Goal: Transaction & Acquisition: Purchase product/service

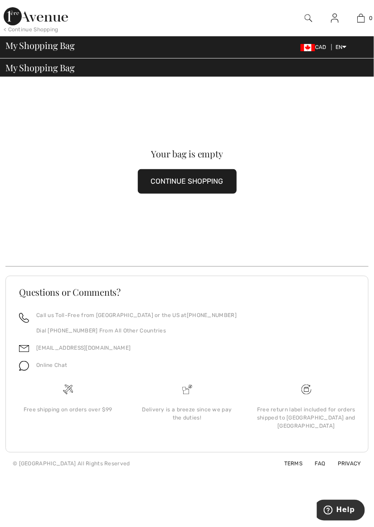
click at [1, 168] on div "Your bag is empty CONTINUE SHOPPING Questions or Comments? Call us Toll-Free fr…" at bounding box center [187, 276] width 374 height 399
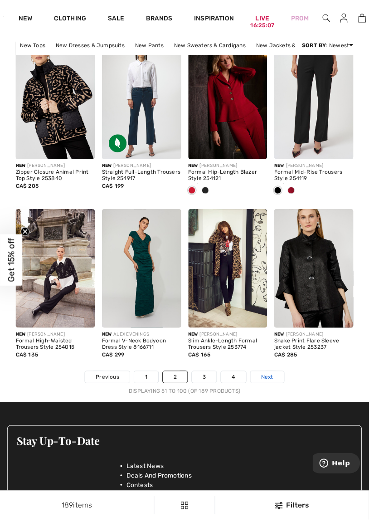
click at [272, 382] on span "Next" at bounding box center [271, 382] width 12 height 8
click at [274, 384] on span "Next" at bounding box center [271, 382] width 12 height 8
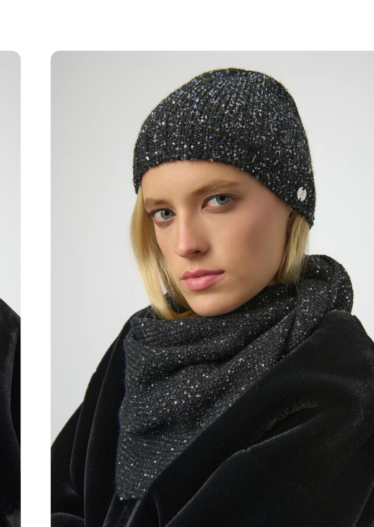
scroll to position [142, 0]
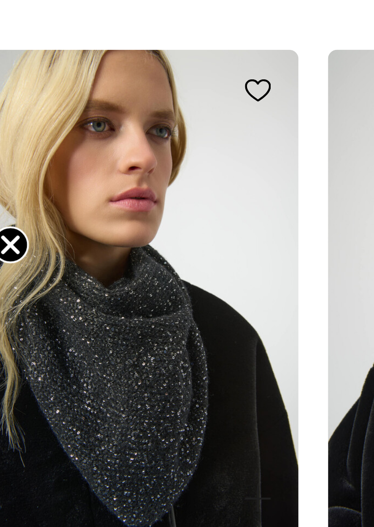
click at [59, 269] on img at bounding box center [56, 247] width 80 height 120
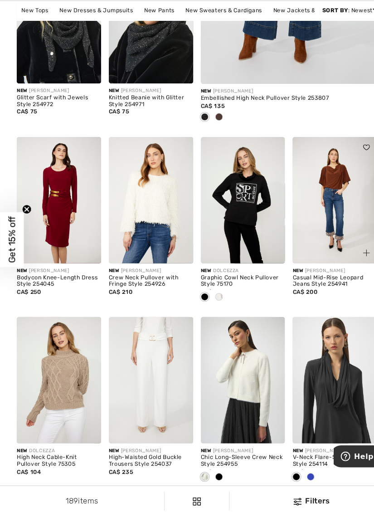
scroll to position [335, 0]
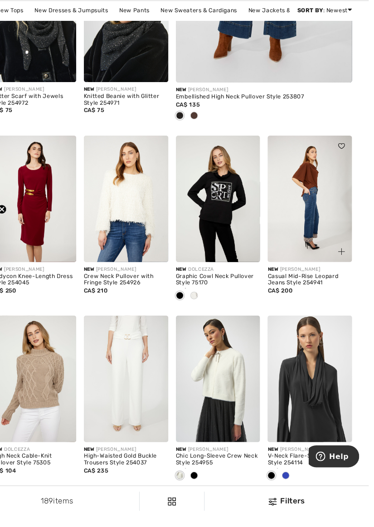
click at [318, 210] on img at bounding box center [318, 225] width 80 height 120
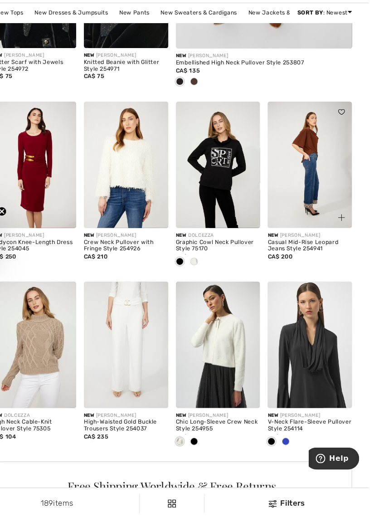
scroll to position [377, 0]
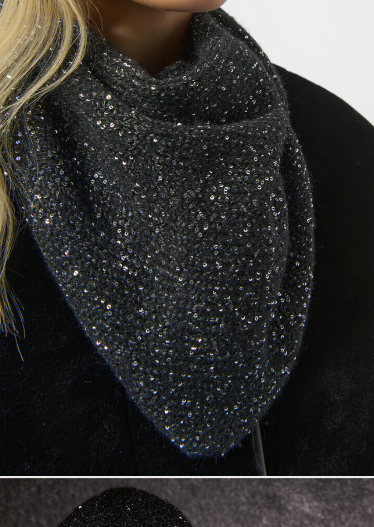
scroll to position [0, 0]
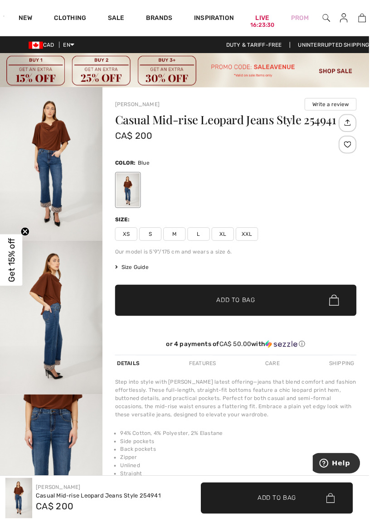
click at [64, 355] on img "2 / 4" at bounding box center [52, 322] width 104 height 156
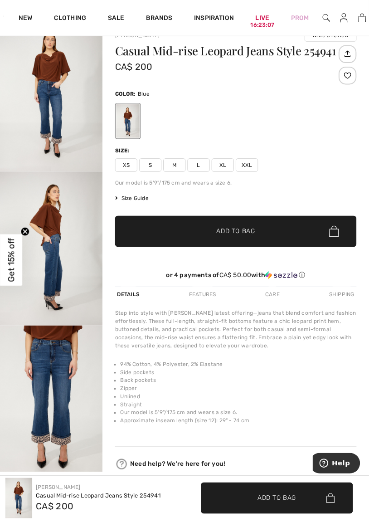
scroll to position [71, 0]
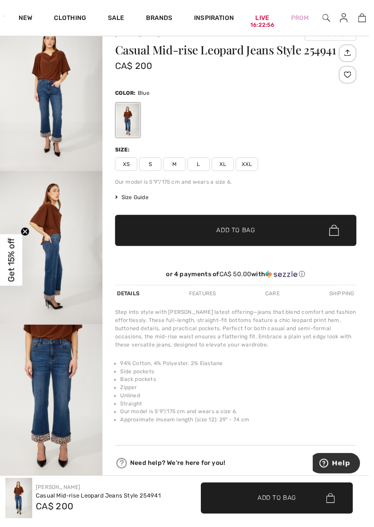
click at [58, 380] on img "3 / 4" at bounding box center [52, 407] width 104 height 156
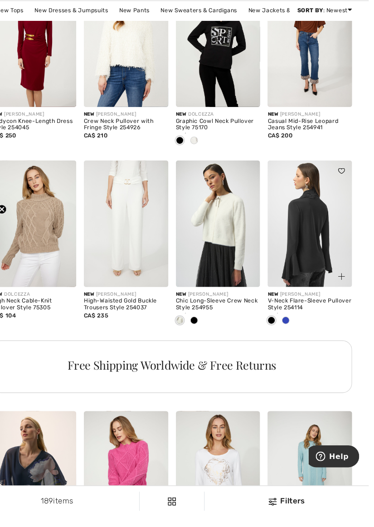
scroll to position [483, 0]
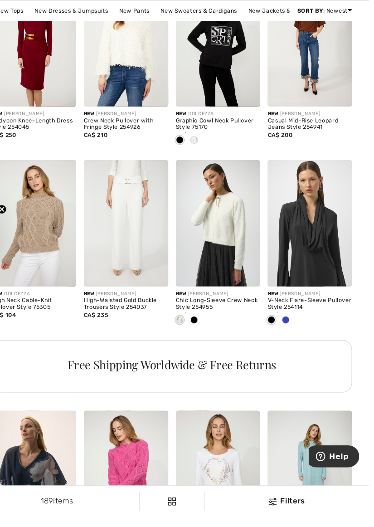
click at [294, 342] on span at bounding box center [295, 339] width 7 height 7
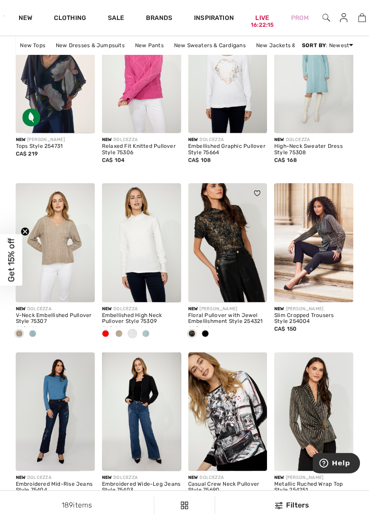
scroll to position [894, 0]
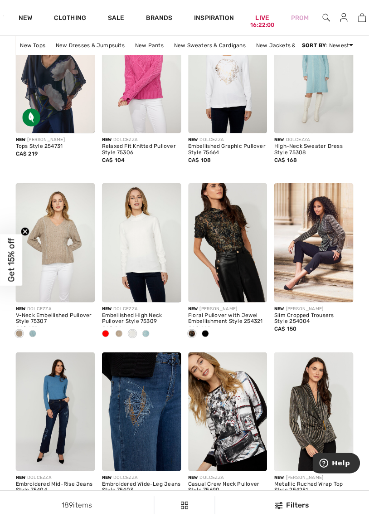
click at [71, 446] on img at bounding box center [56, 417] width 80 height 120
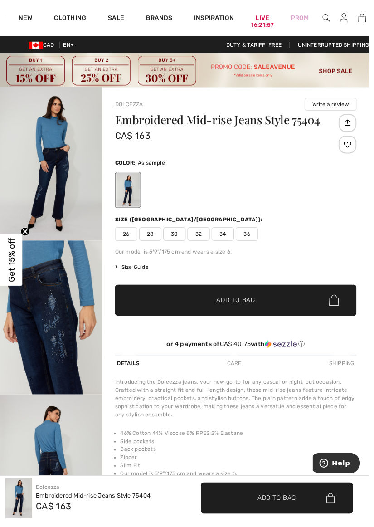
click at [358, 519] on span "✔ Added to Bag Add to Bag" at bounding box center [281, 505] width 155 height 32
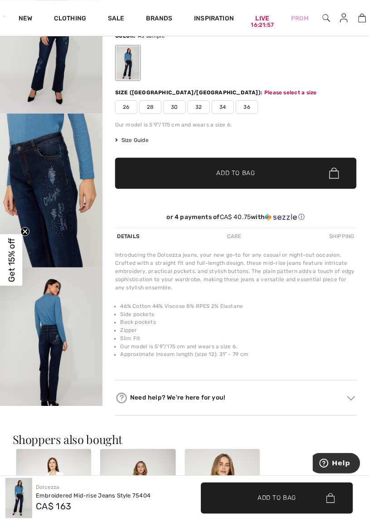
scroll to position [146, 0]
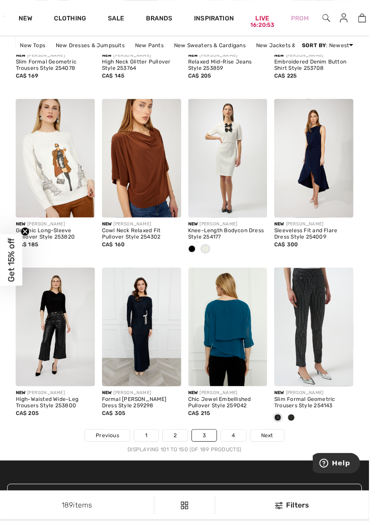
scroll to position [2495, 0]
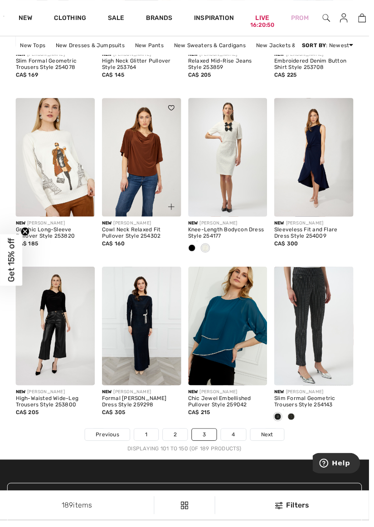
click at [142, 188] on img at bounding box center [143, 159] width 80 height 120
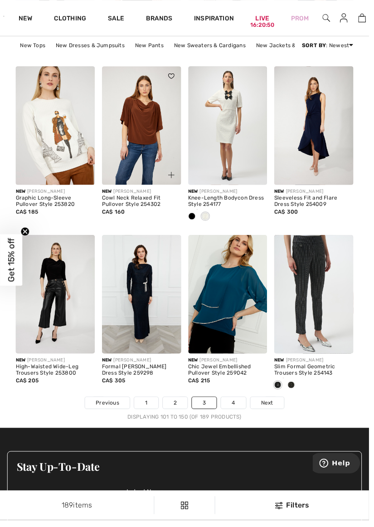
scroll to position [2534, 0]
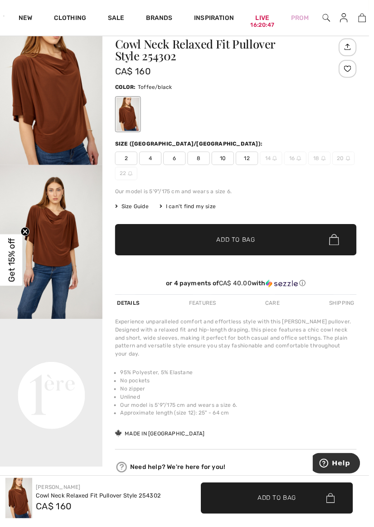
scroll to position [77, 0]
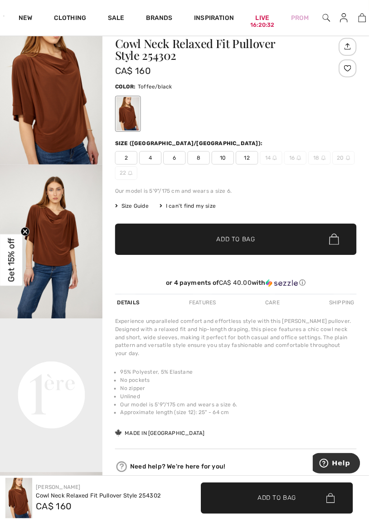
click at [64, 234] on img "2 / 4" at bounding box center [52, 245] width 104 height 156
click at [251, 159] on span "12" at bounding box center [250, 160] width 23 height 14
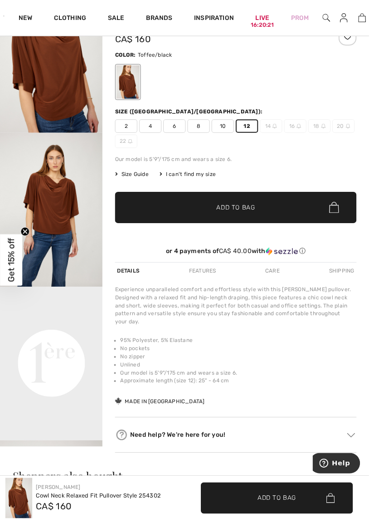
scroll to position [116, 0]
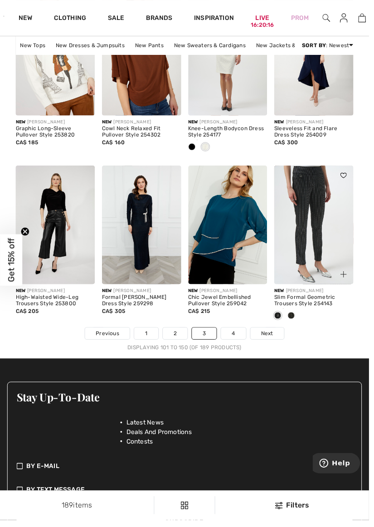
scroll to position [2599, 0]
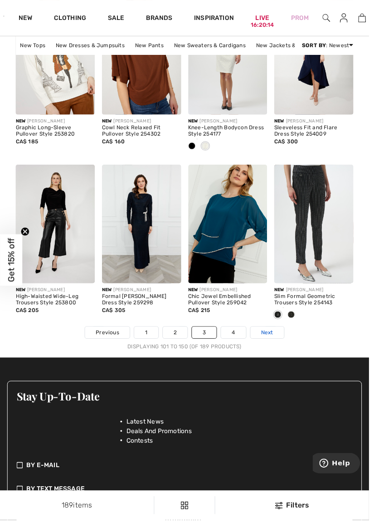
click at [273, 339] on span "Next" at bounding box center [271, 337] width 12 height 8
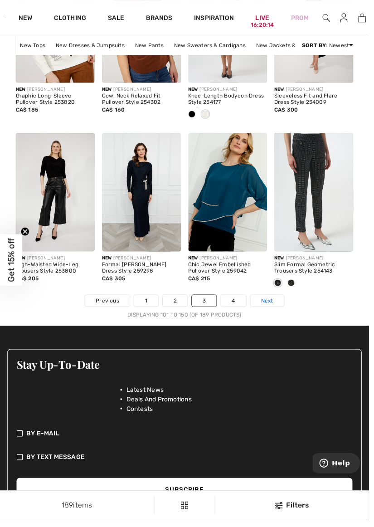
scroll to position [2637, 0]
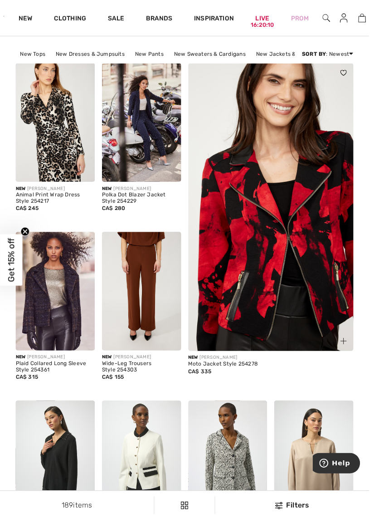
scroll to position [94, 0]
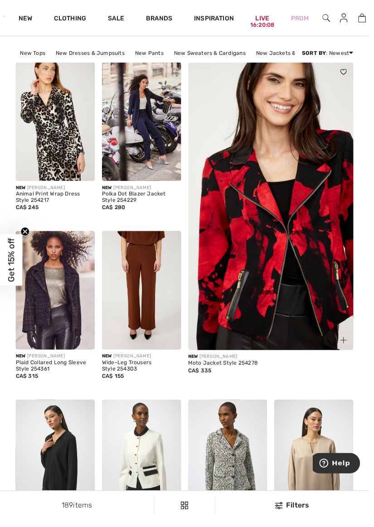
click at [309, 231] on img at bounding box center [274, 214] width 201 height 302
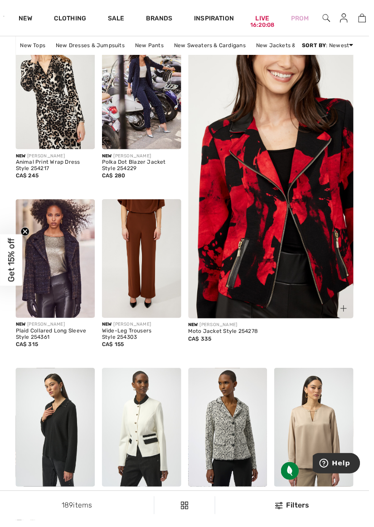
scroll to position [133, 0]
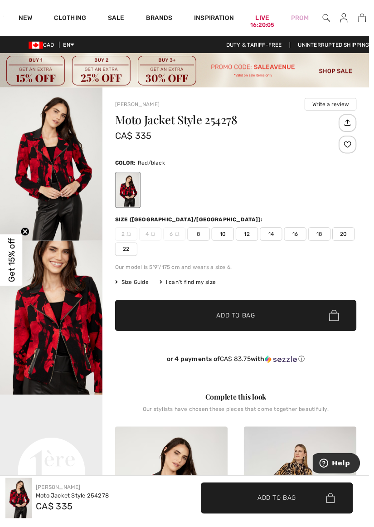
click at [72, 345] on img "2 / 4" at bounding box center [52, 322] width 104 height 156
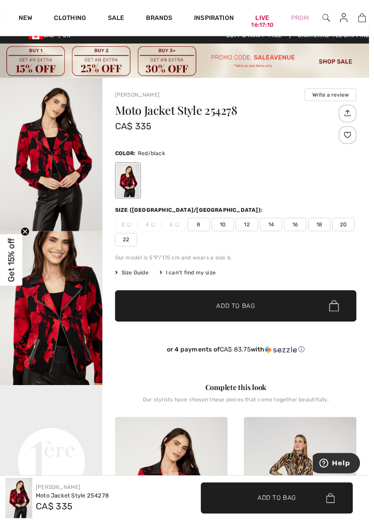
scroll to position [9, 0]
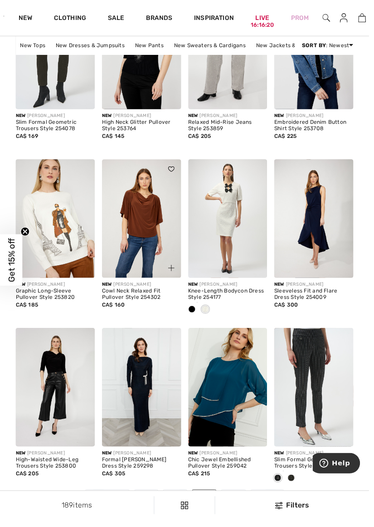
scroll to position [2431, 0]
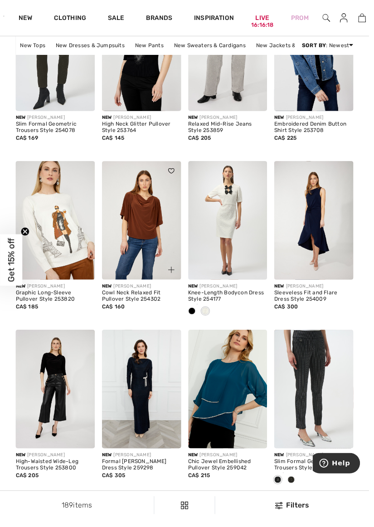
click at [156, 240] on img at bounding box center [143, 223] width 80 height 120
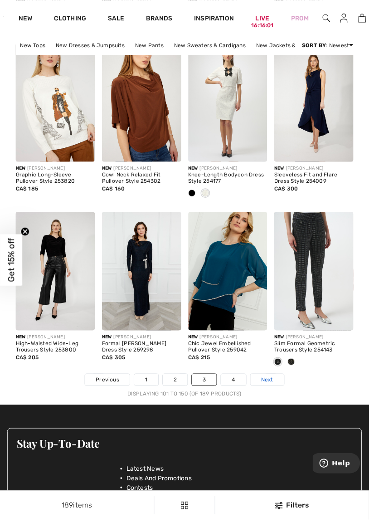
click at [271, 385] on span "Next" at bounding box center [271, 385] width 12 height 8
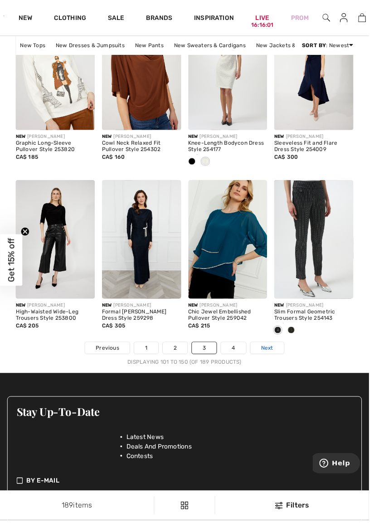
scroll to position [2590, 0]
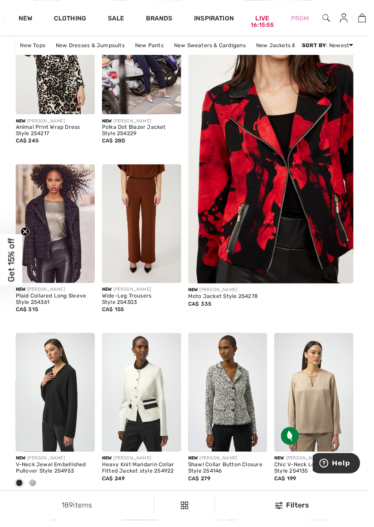
scroll to position [166, 0]
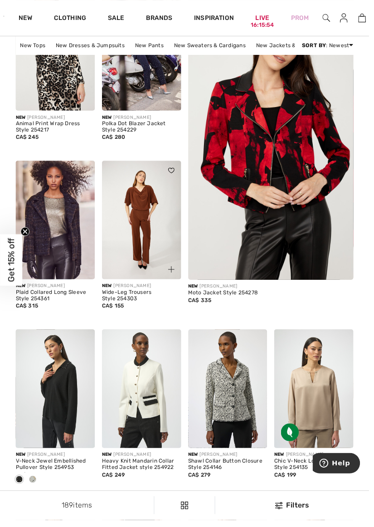
click at [146, 238] on img at bounding box center [143, 223] width 80 height 120
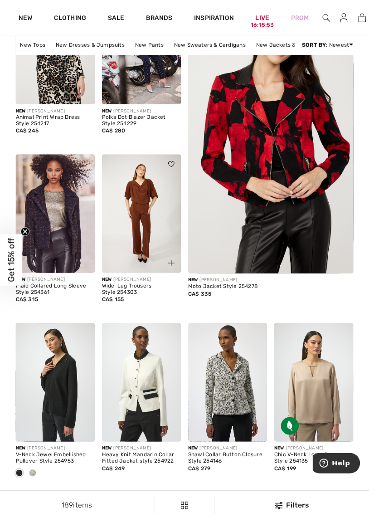
scroll to position [204, 0]
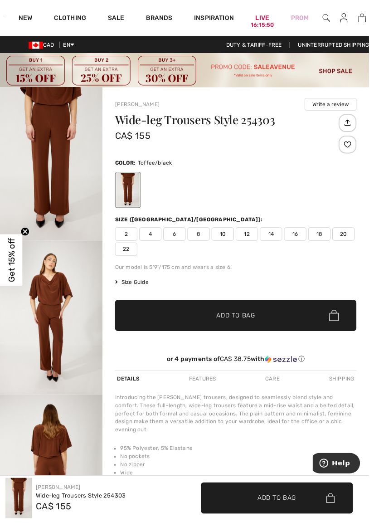
click at [90, 223] on img "1 / 4" at bounding box center [52, 166] width 104 height 156
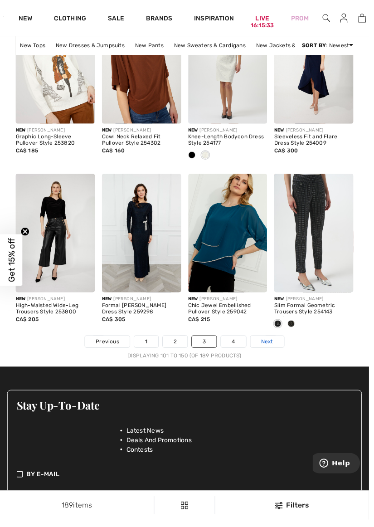
click at [276, 350] on span "Next" at bounding box center [271, 346] width 12 height 8
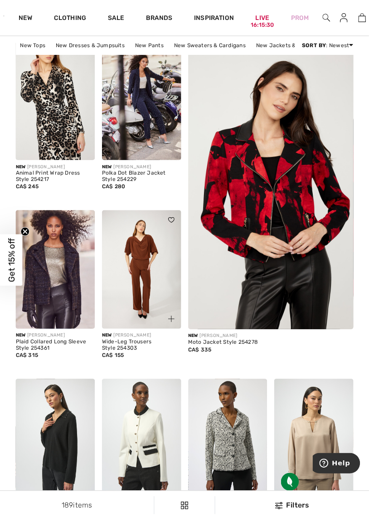
click at [153, 287] on img at bounding box center [143, 273] width 80 height 120
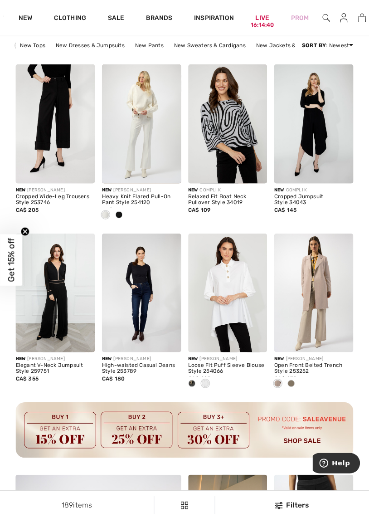
scroll to position [1015, 0]
click at [247, 314] on img at bounding box center [231, 296] width 80 height 120
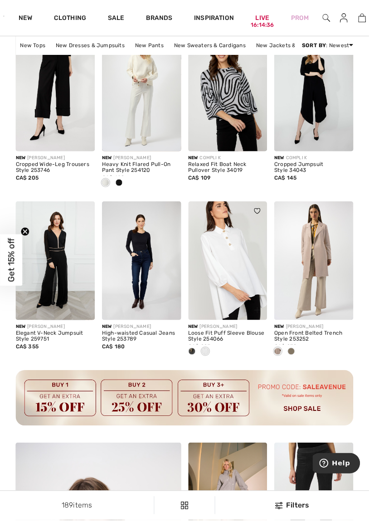
scroll to position [1053, 0]
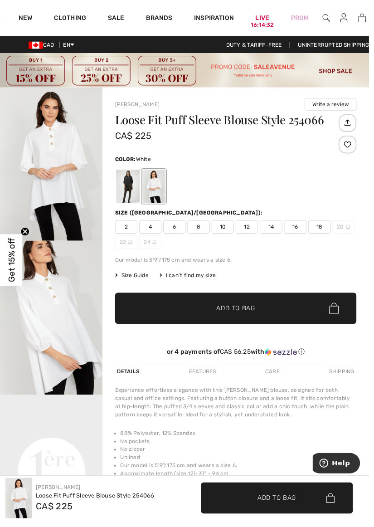
click at [70, 211] on img "1 / 4" at bounding box center [52, 166] width 104 height 156
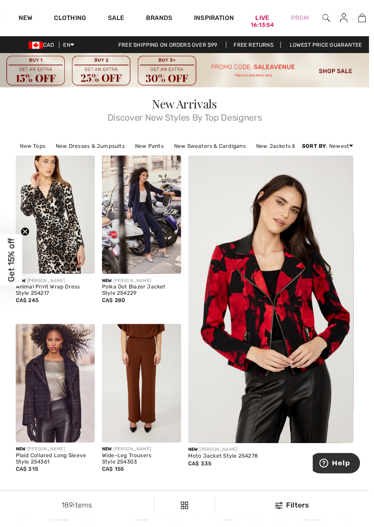
click at [330, 63] on img at bounding box center [187, 71] width 374 height 34
click at [333, 65] on img at bounding box center [187, 71] width 374 height 34
click at [336, 68] on img at bounding box center [187, 71] width 374 height 34
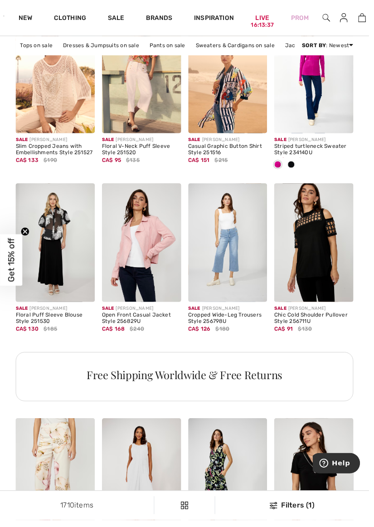
scroll to position [485, 0]
click at [162, 270] on img at bounding box center [143, 246] width 80 height 120
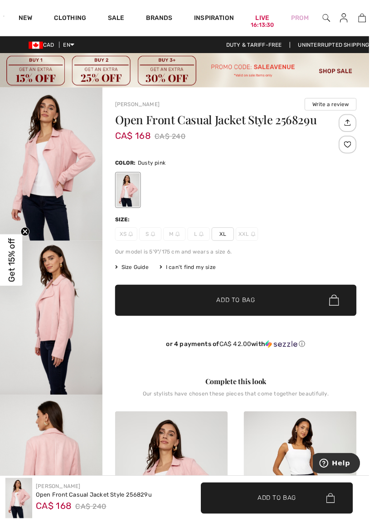
click at [75, 167] on img "1 / 4" at bounding box center [52, 166] width 104 height 156
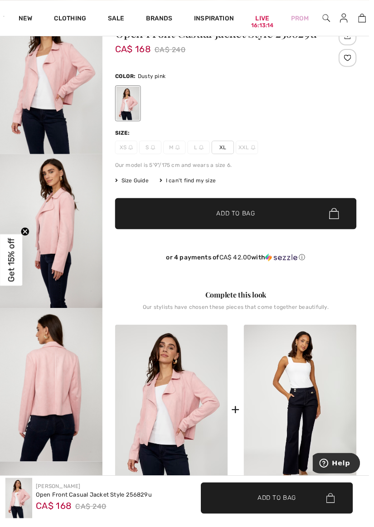
scroll to position [88, 0]
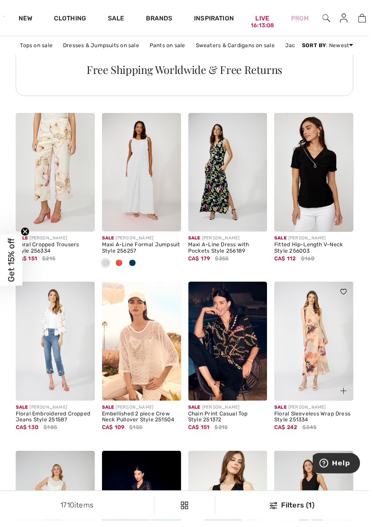
scroll to position [793, 0]
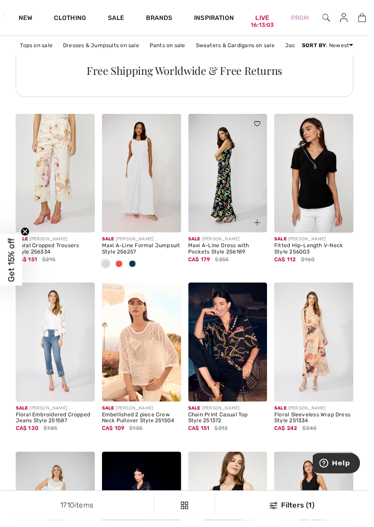
click at [226, 202] on img at bounding box center [231, 176] width 80 height 120
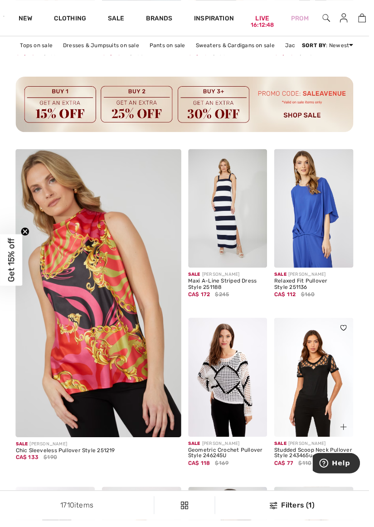
scroll to position [1345, 0]
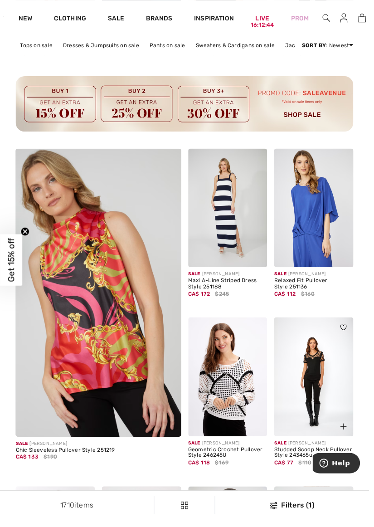
click at [243, 394] on img at bounding box center [231, 382] width 80 height 120
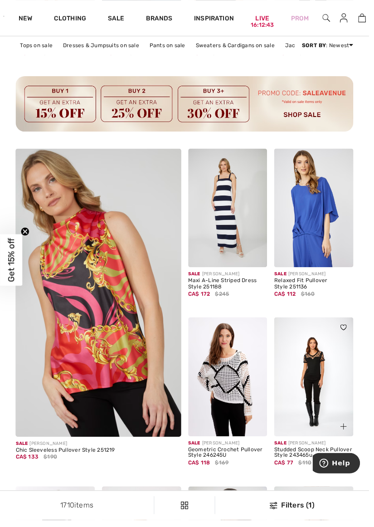
scroll to position [1384, 0]
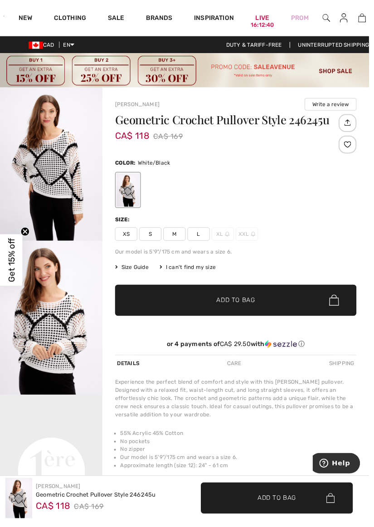
click at [69, 354] on img "2 / 4" at bounding box center [52, 322] width 104 height 156
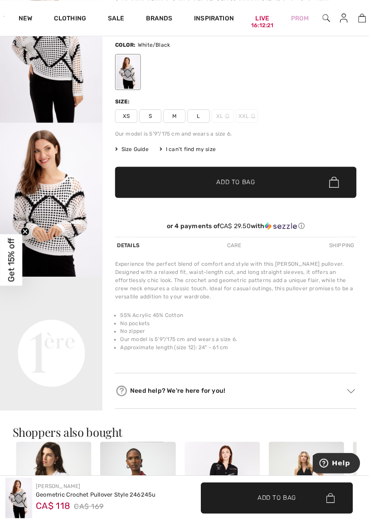
scroll to position [120, 0]
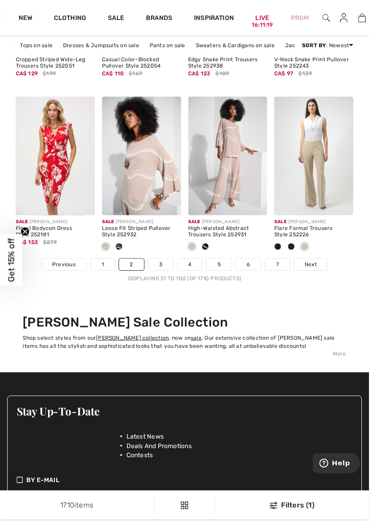
scroll to position [2669, 0]
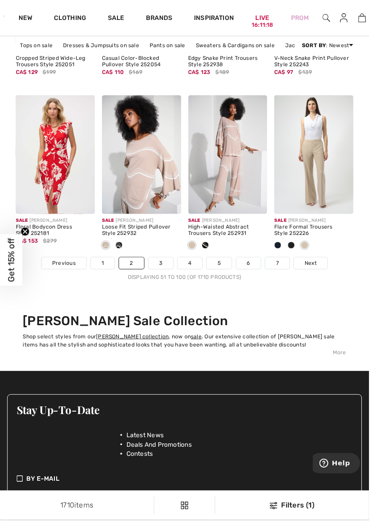
click at [318, 269] on span "Next" at bounding box center [315, 267] width 12 height 8
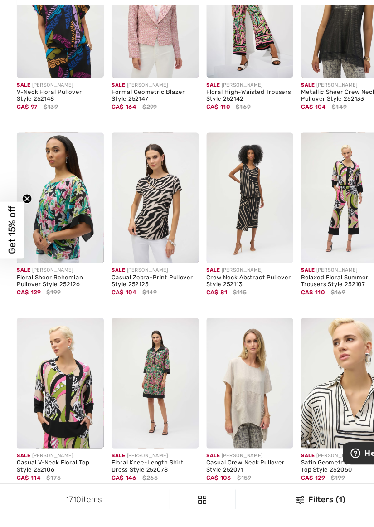
scroll to position [2423, 0]
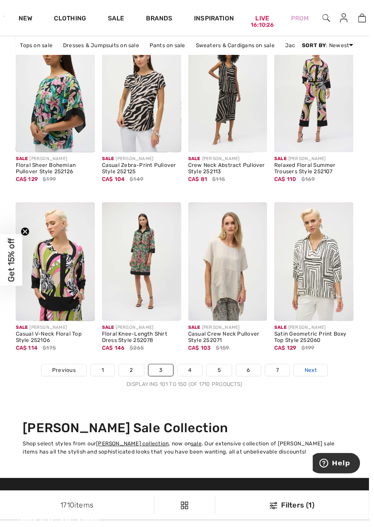
click at [312, 378] on span "Next" at bounding box center [315, 375] width 12 height 8
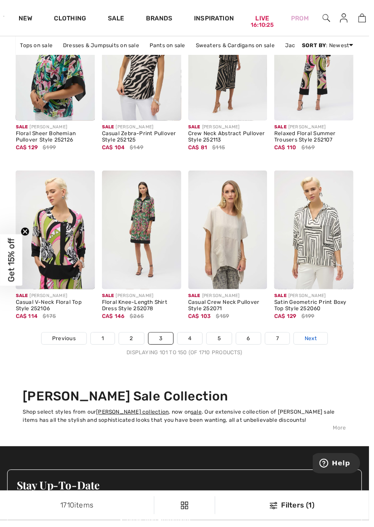
scroll to position [2599, 0]
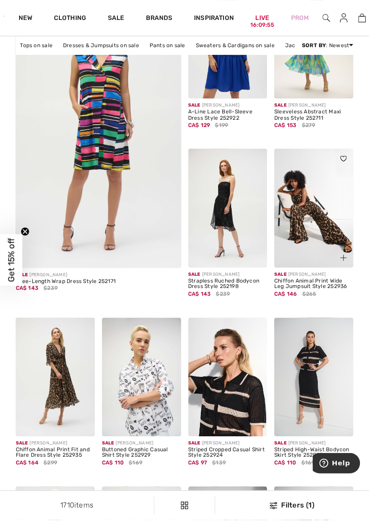
scroll to position [1517, 0]
click at [338, 239] on img at bounding box center [318, 210] width 80 height 120
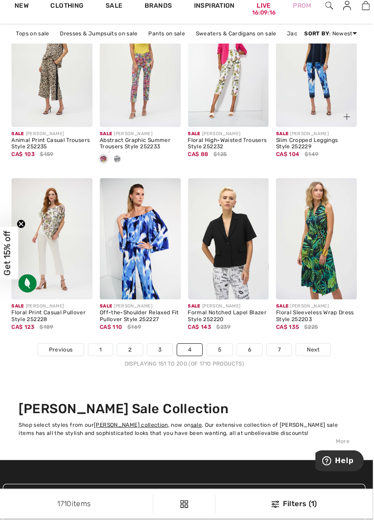
scroll to position [2576, 0]
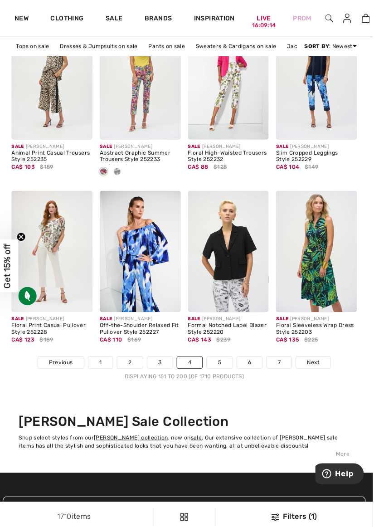
click at [318, 362] on span "Next" at bounding box center [315, 359] width 12 height 8
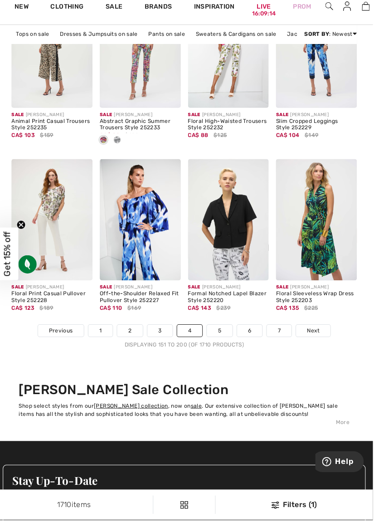
scroll to position [2603, 0]
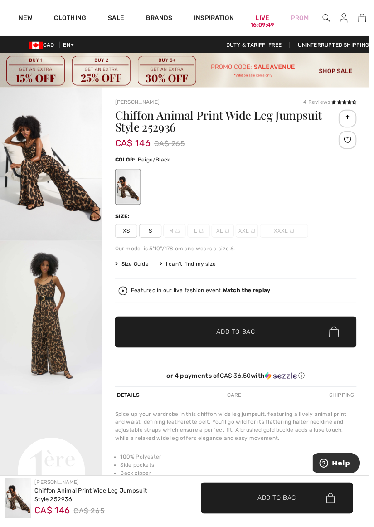
click at [350, 527] on div "Joseph Ribkoff Chiffon Animal Print Wide Leg Jumpsuit Style 252936 CA$ 146 CA$ …" at bounding box center [187, 504] width 374 height 45
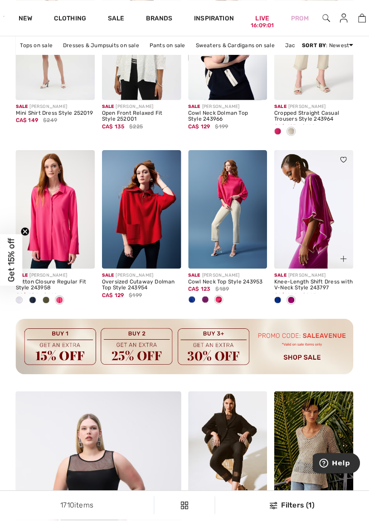
scroll to position [1102, 0]
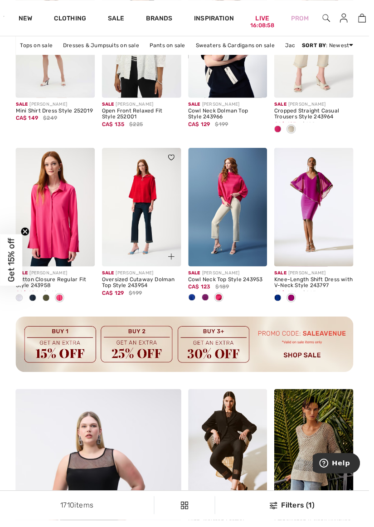
click at [149, 199] on img at bounding box center [143, 210] width 80 height 120
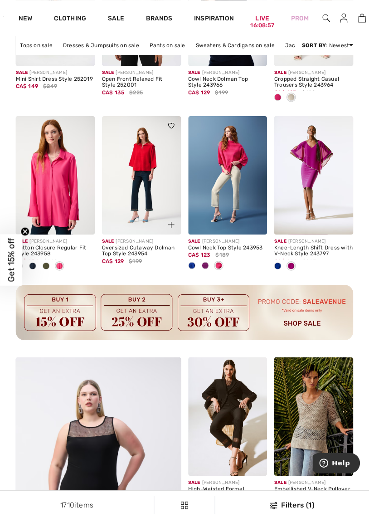
scroll to position [1140, 0]
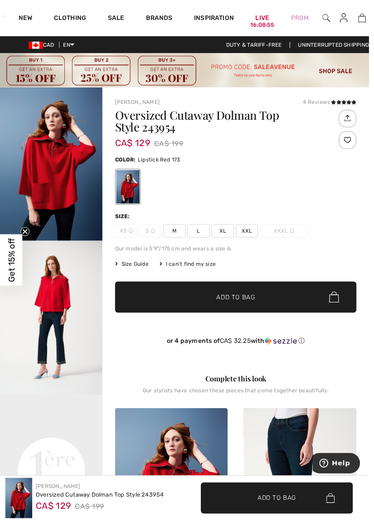
click at [62, 304] on img "2 / 8" at bounding box center [52, 322] width 104 height 156
click at [204, 230] on span "L" at bounding box center [201, 234] width 23 height 14
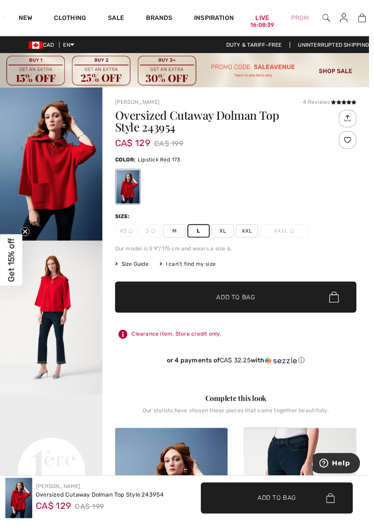
click at [255, 300] on span "Add to Bag" at bounding box center [239, 301] width 39 height 10
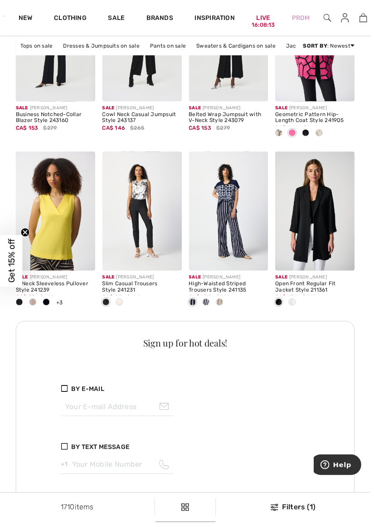
scroll to position [1860, 0]
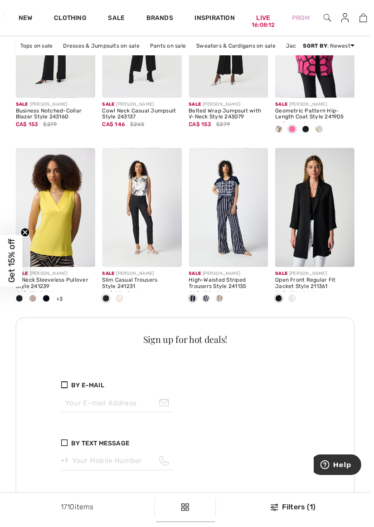
click at [298, 303] on span at bounding box center [295, 301] width 7 height 7
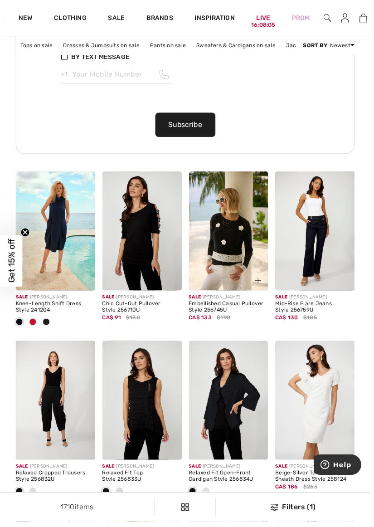
scroll to position [2251, 0]
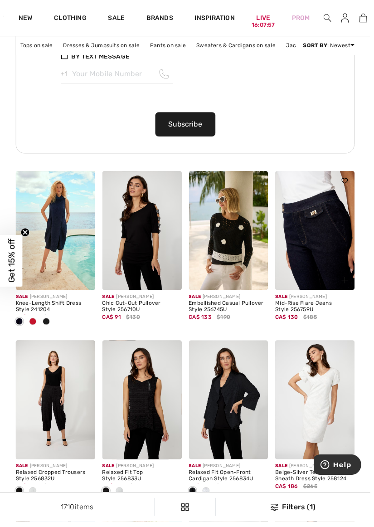
click at [324, 240] on img at bounding box center [318, 233] width 80 height 120
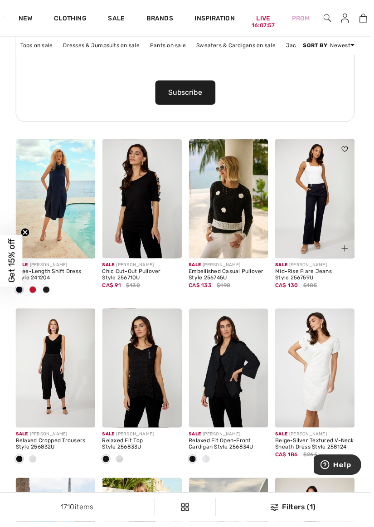
scroll to position [2290, 0]
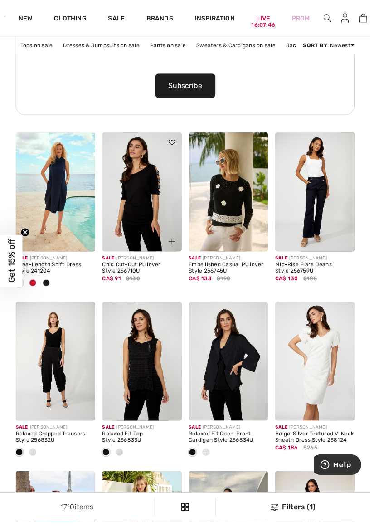
click at [157, 226] on div at bounding box center [168, 239] width 30 height 30
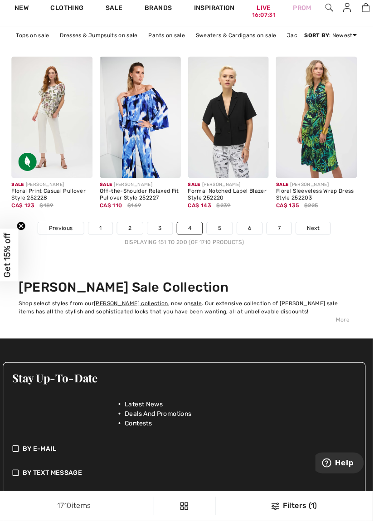
scroll to position [2700, 0]
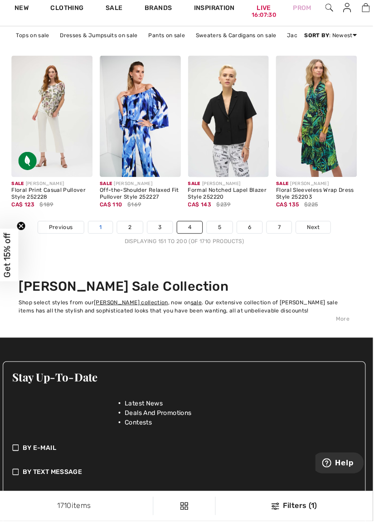
click at [99, 237] on link "1" at bounding box center [104, 236] width 24 height 12
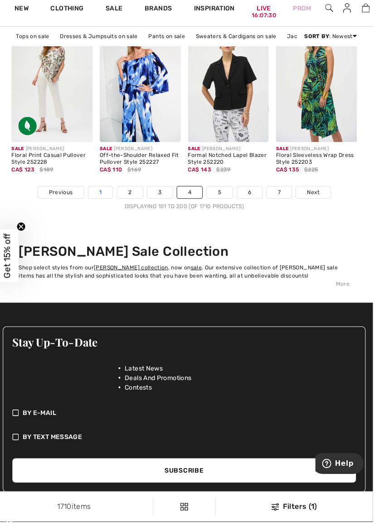
scroll to position [2742, 0]
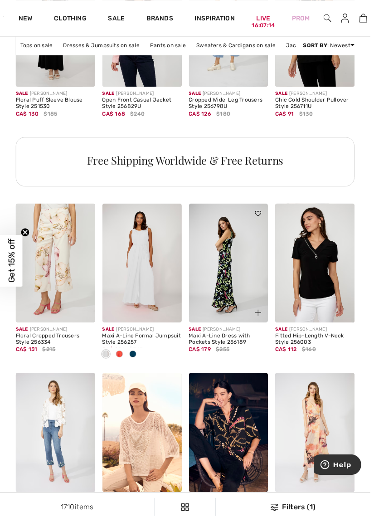
scroll to position [704, 0]
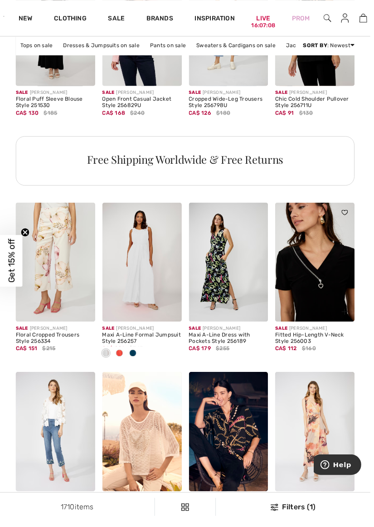
click at [333, 279] on img at bounding box center [318, 265] width 80 height 120
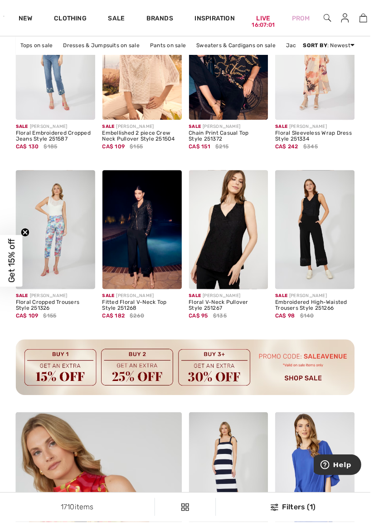
scroll to position [1080, 0]
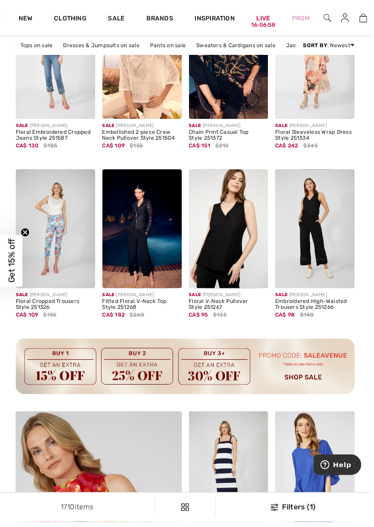
click at [235, 245] on img at bounding box center [231, 231] width 80 height 120
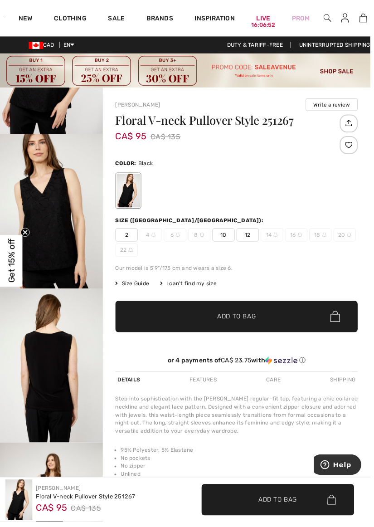
scroll to position [108, 0]
click at [72, 238] on img "2 / 5" at bounding box center [52, 214] width 104 height 156
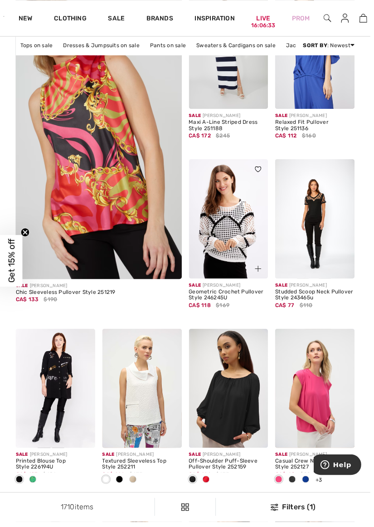
scroll to position [1501, 0]
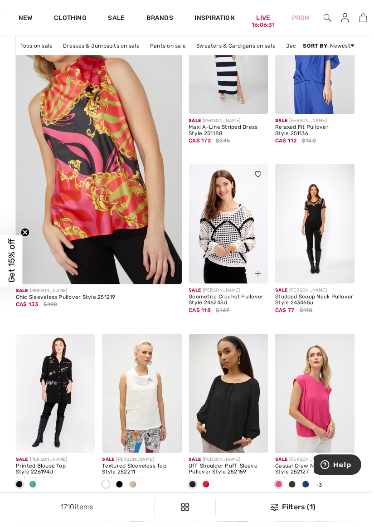
click at [244, 237] on img at bounding box center [231, 226] width 80 height 120
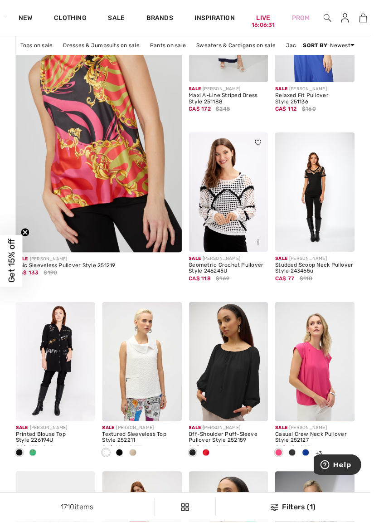
scroll to position [1539, 0]
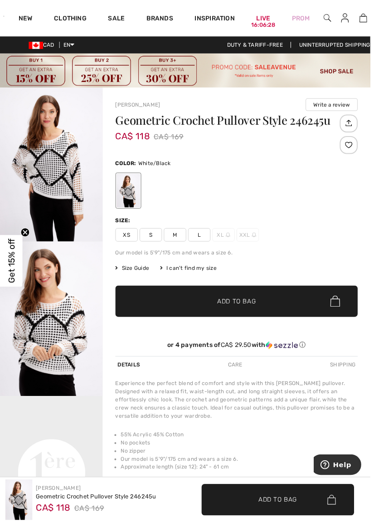
click at [203, 235] on span "L" at bounding box center [201, 237] width 23 height 14
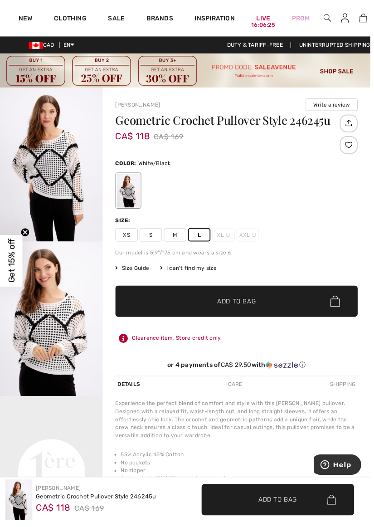
click at [243, 305] on span "Add to Bag" at bounding box center [239, 304] width 39 height 10
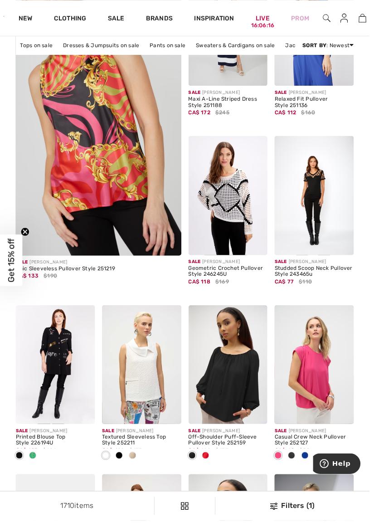
scroll to position [1531, 0]
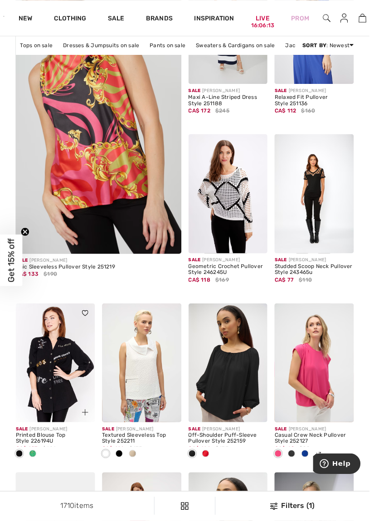
click at [57, 355] on img at bounding box center [56, 367] width 80 height 120
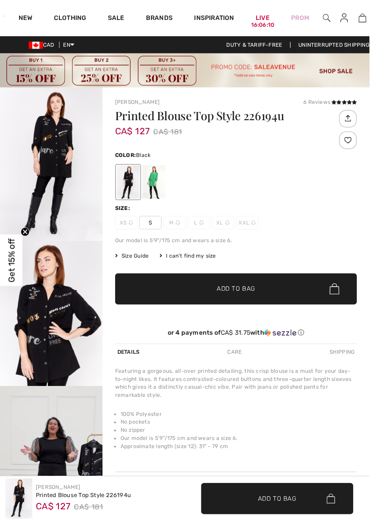
click at [51, 317] on img "2 / 5" at bounding box center [52, 322] width 104 height 156
click at [67, 161] on img "1 / 5" at bounding box center [52, 166] width 104 height 156
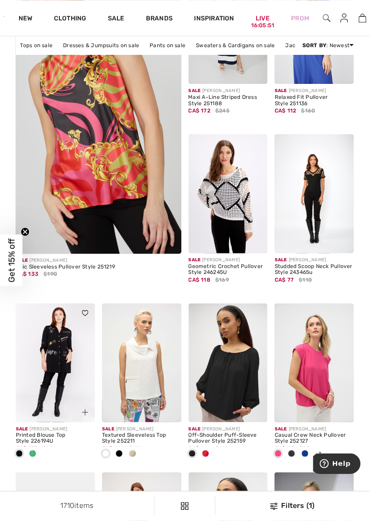
click at [34, 457] on span at bounding box center [32, 458] width 7 height 7
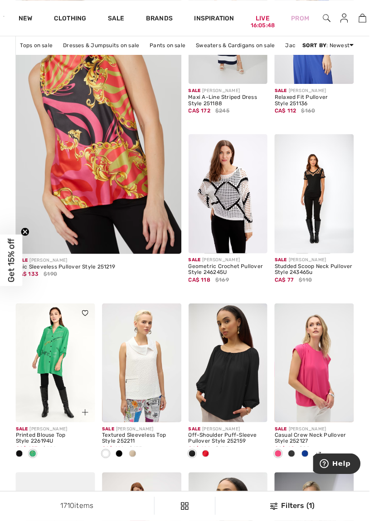
click at [18, 461] on span at bounding box center [19, 458] width 7 height 7
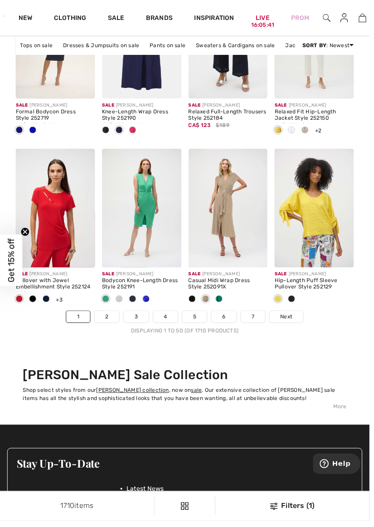
scroll to position [2615, 0]
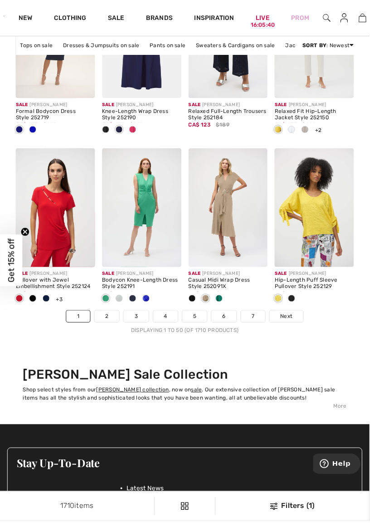
click at [109, 324] on link "2" at bounding box center [108, 320] width 25 height 12
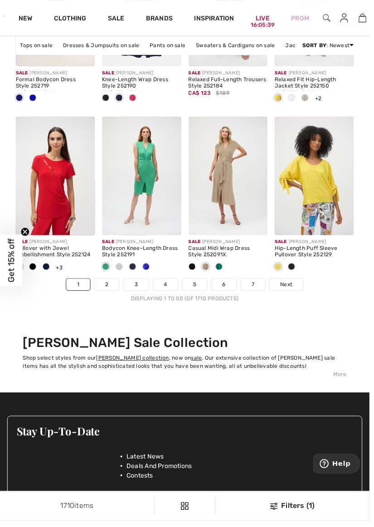
scroll to position [2654, 0]
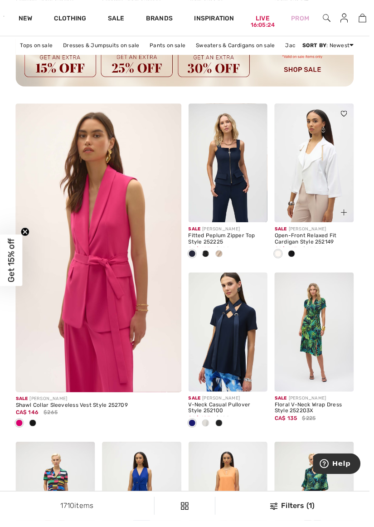
scroll to position [1390, 0]
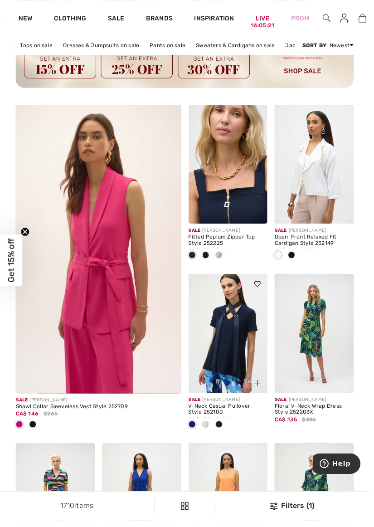
click at [247, 185] on img at bounding box center [231, 166] width 80 height 120
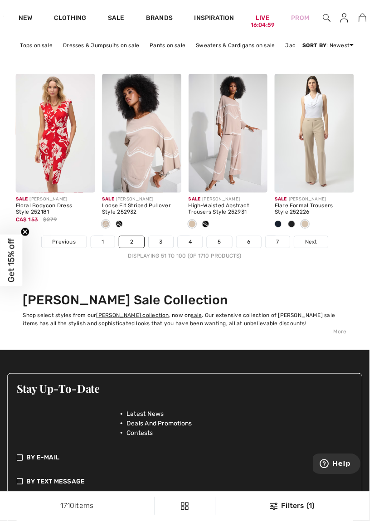
scroll to position [2687, 0]
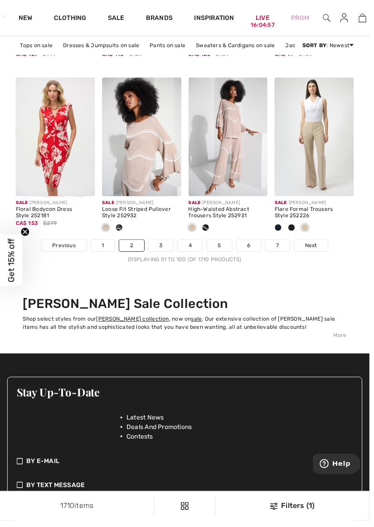
click at [313, 252] on span "Next" at bounding box center [315, 249] width 12 height 8
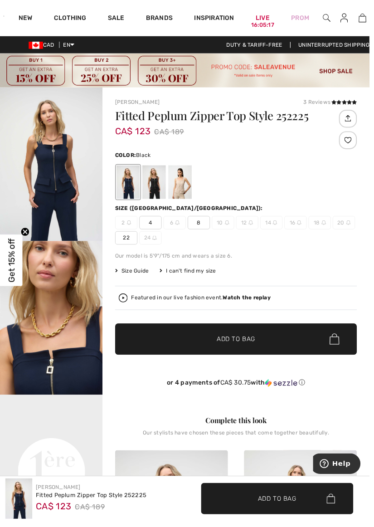
click at [157, 194] on div at bounding box center [156, 184] width 24 height 34
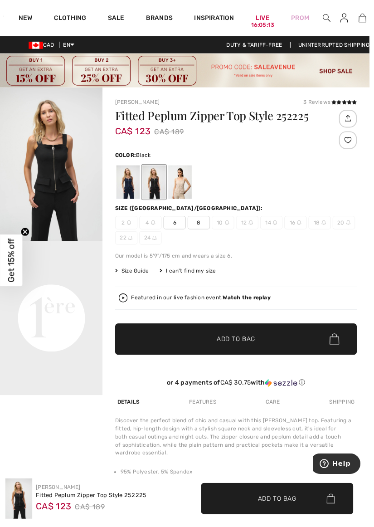
click at [177, 185] on div at bounding box center [183, 184] width 24 height 34
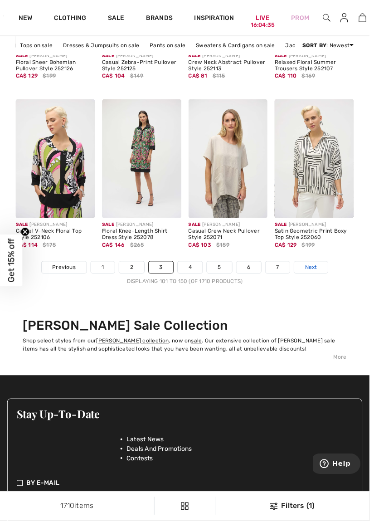
scroll to position [2665, 0]
click at [190, 274] on link "4" at bounding box center [192, 270] width 25 height 12
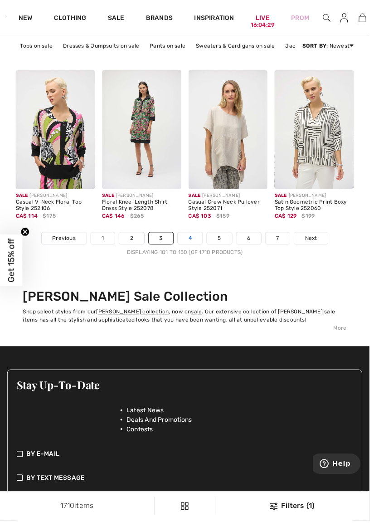
scroll to position [2704, 0]
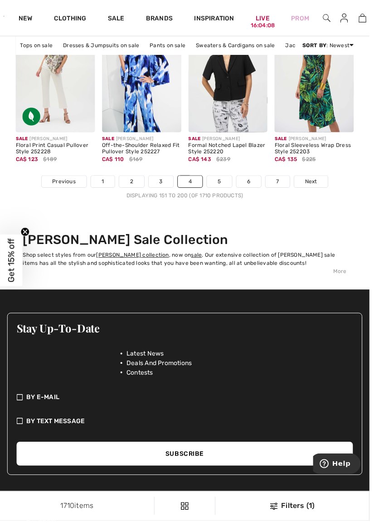
scroll to position [2751, 0]
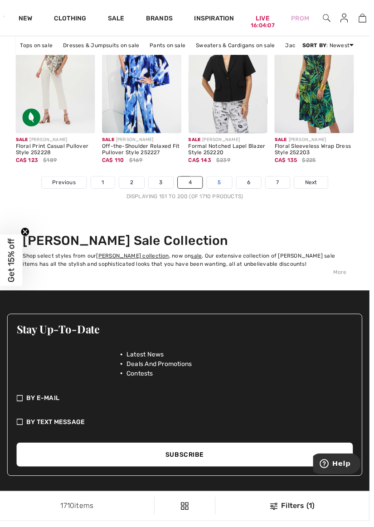
click at [222, 187] on link "5" at bounding box center [222, 185] width 25 height 12
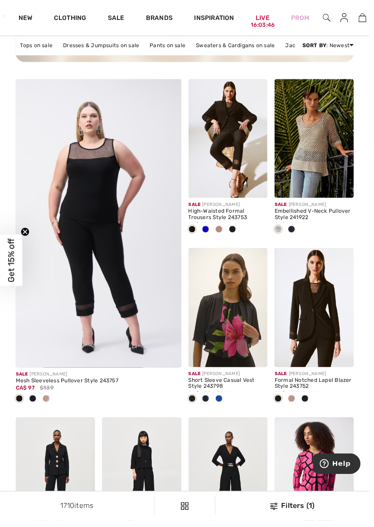
scroll to position [1416, 0]
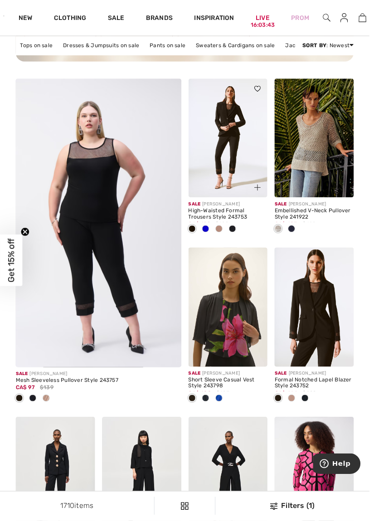
click at [240, 168] on img at bounding box center [231, 140] width 80 height 120
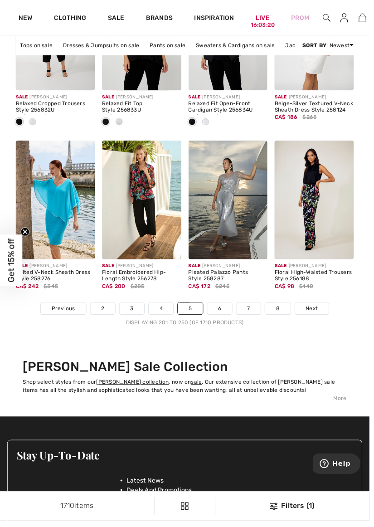
scroll to position [2624, 0]
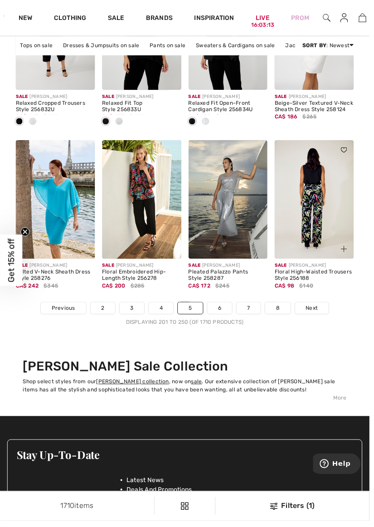
click at [321, 233] on img at bounding box center [318, 202] width 80 height 120
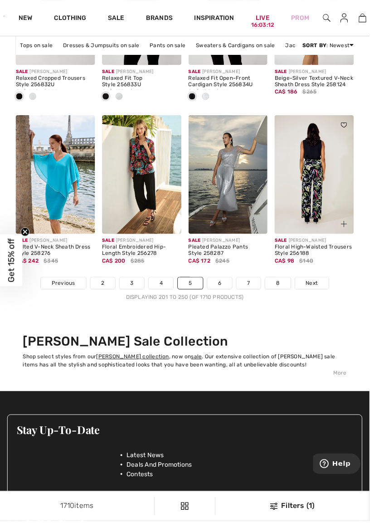
scroll to position [2662, 0]
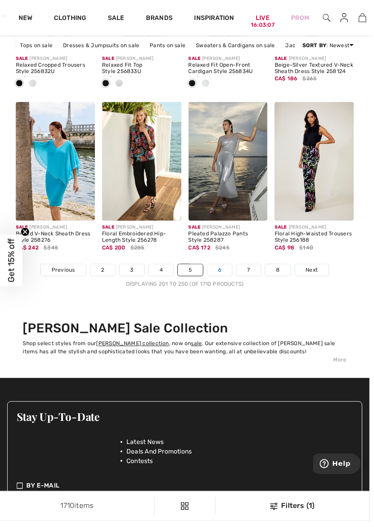
click at [222, 273] on link "6" at bounding box center [222, 274] width 25 height 12
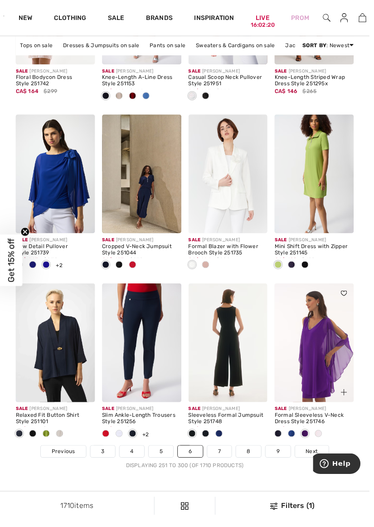
scroll to position [2478, 0]
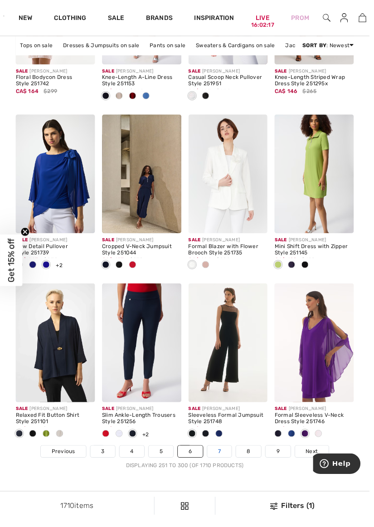
click at [225, 460] on link "7" at bounding box center [222, 457] width 24 height 12
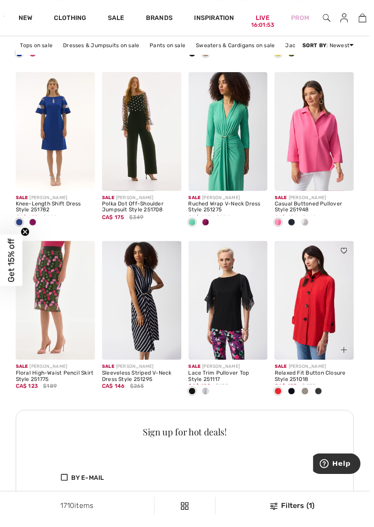
scroll to position [1766, 0]
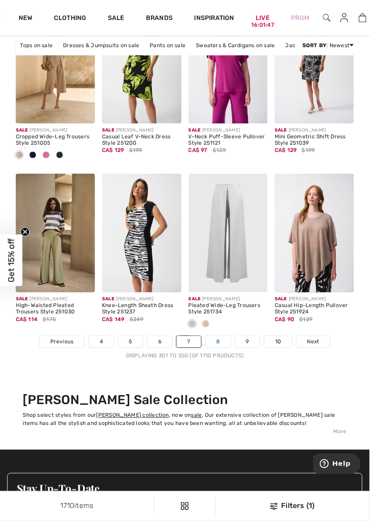
click at [220, 348] on link "8" at bounding box center [220, 346] width 25 height 12
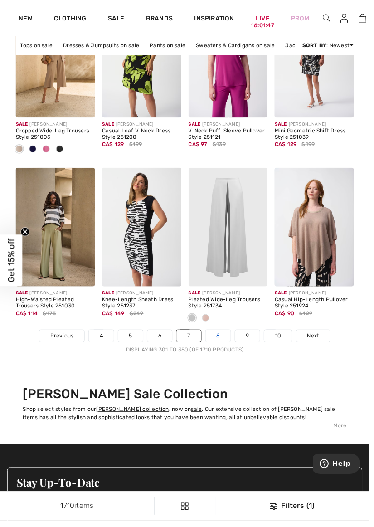
scroll to position [2628, 0]
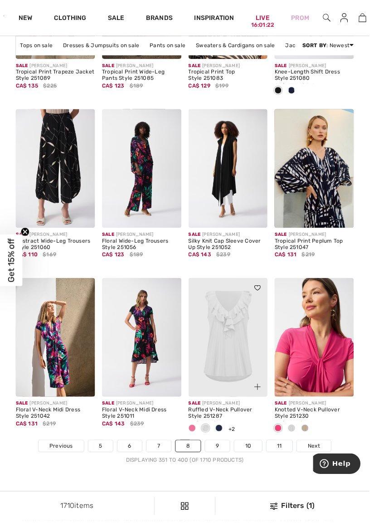
scroll to position [2484, 0]
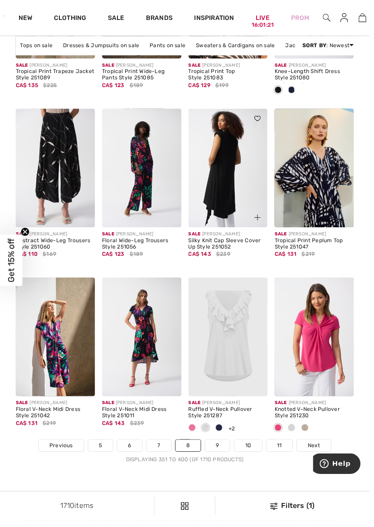
click at [230, 186] on img at bounding box center [231, 170] width 80 height 120
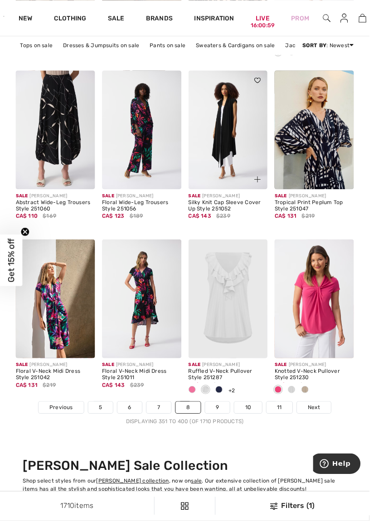
scroll to position [2531, 0]
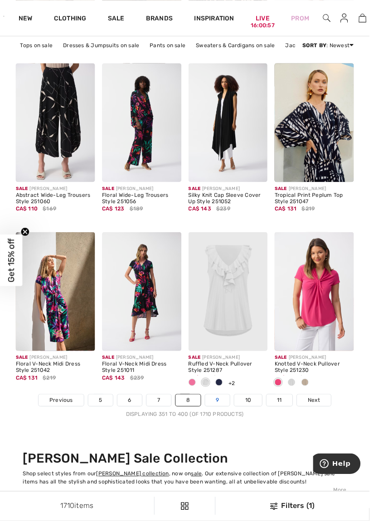
click at [220, 409] on link "9" at bounding box center [220, 405] width 25 height 12
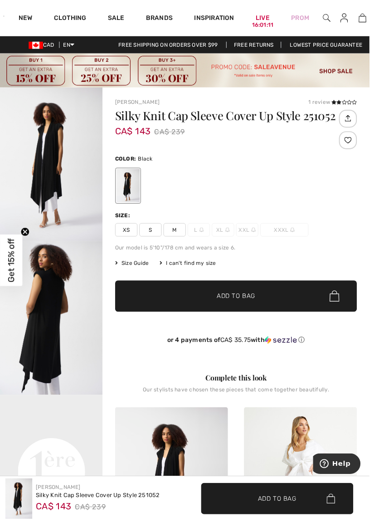
click at [172, 231] on span "M" at bounding box center [177, 233] width 23 height 14
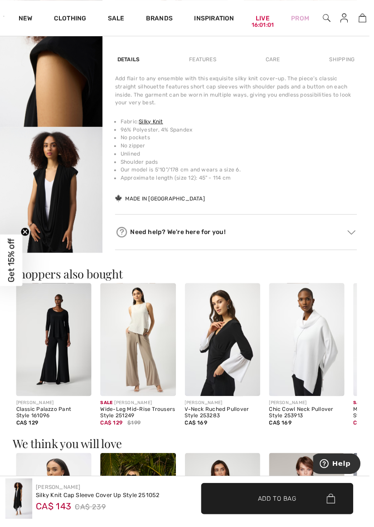
scroll to position [583, 0]
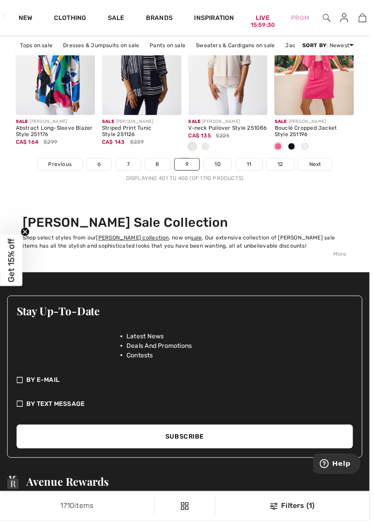
scroll to position [2778, 0]
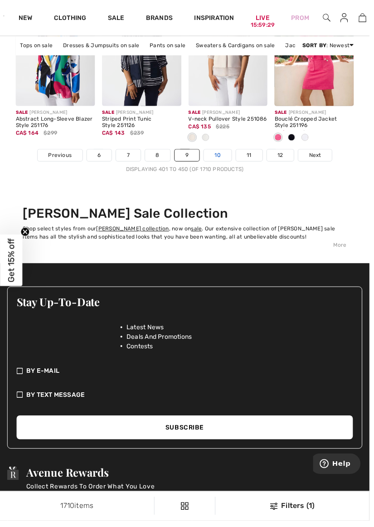
click at [220, 160] on link "10" at bounding box center [220, 158] width 28 height 12
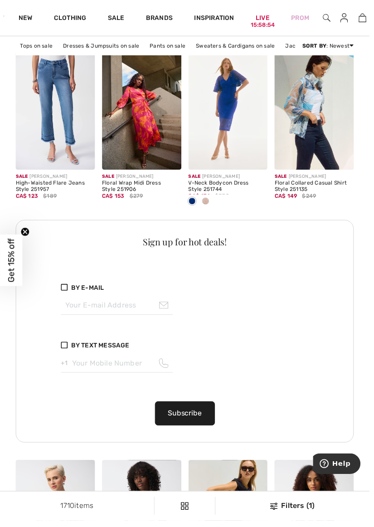
scroll to position [1956, 0]
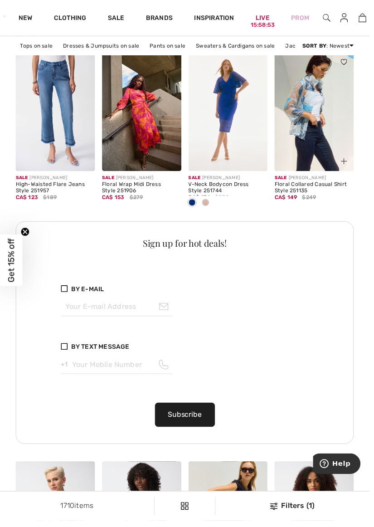
click at [304, 134] on img at bounding box center [318, 113] width 80 height 120
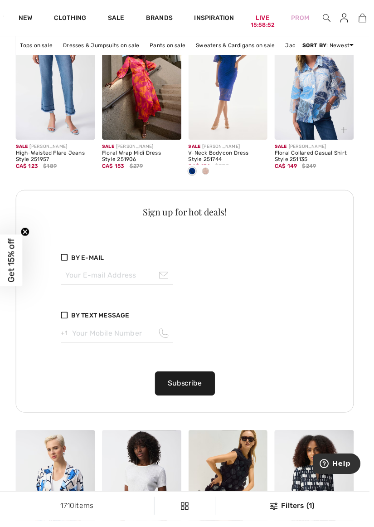
scroll to position [1995, 0]
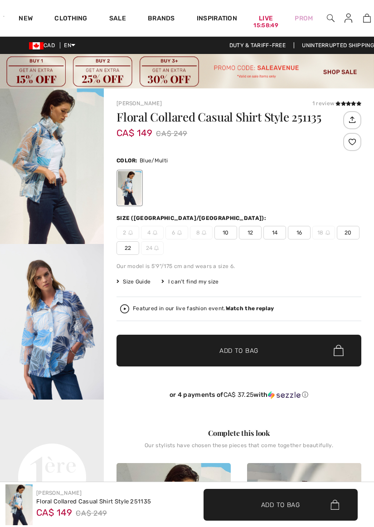
click at [275, 230] on span "14" at bounding box center [275, 233] width 23 height 14
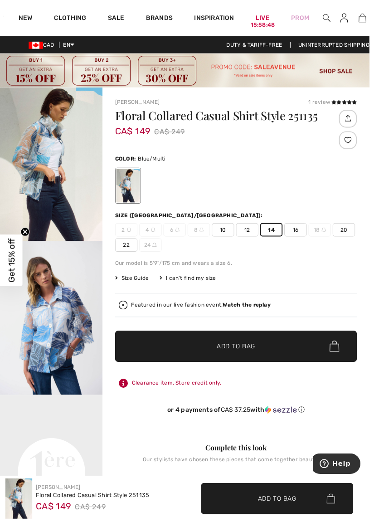
click at [40, 299] on img "2 / 7" at bounding box center [52, 322] width 104 height 156
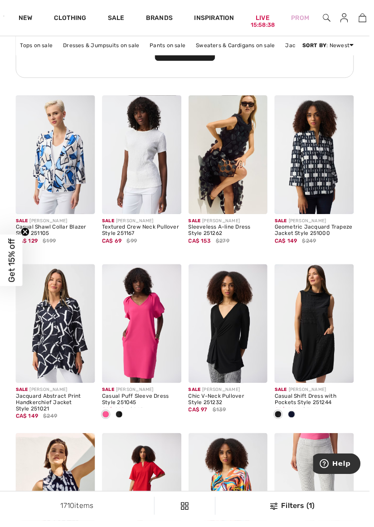
scroll to position [2327, 0]
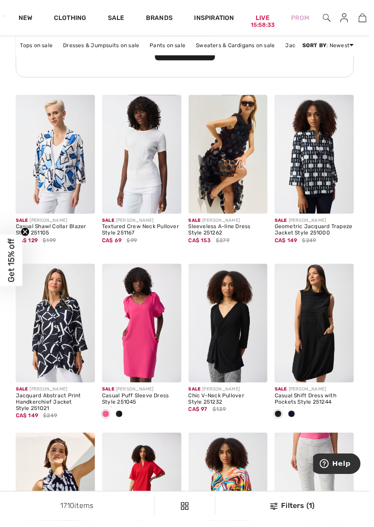
click at [4, 290] on span "Get 15% off" at bounding box center [11, 264] width 23 height 52
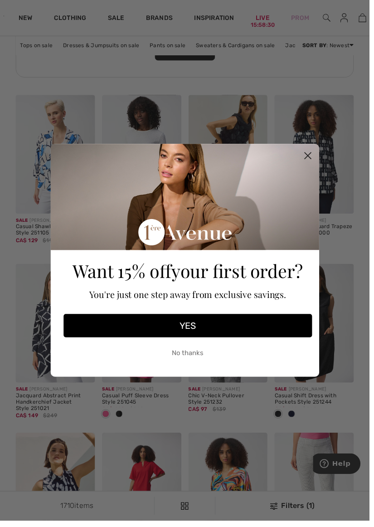
click at [314, 165] on circle "Close dialog" at bounding box center [311, 157] width 15 height 15
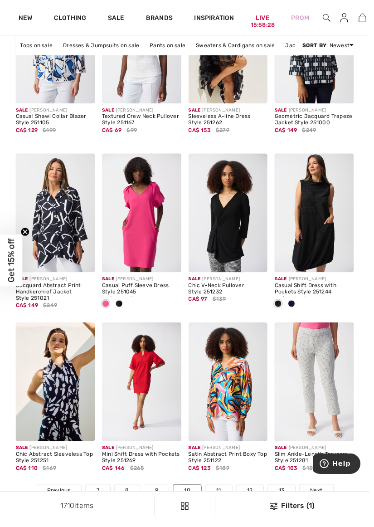
scroll to position [2450, 0]
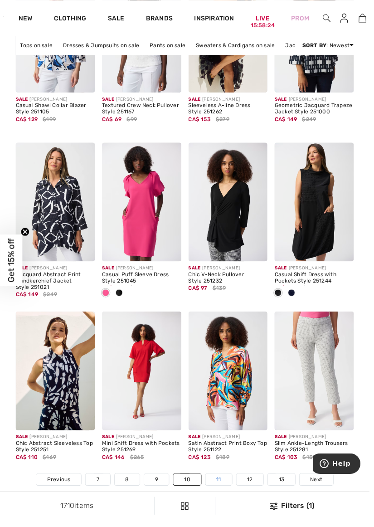
click at [223, 484] on link "11" at bounding box center [221, 486] width 27 height 12
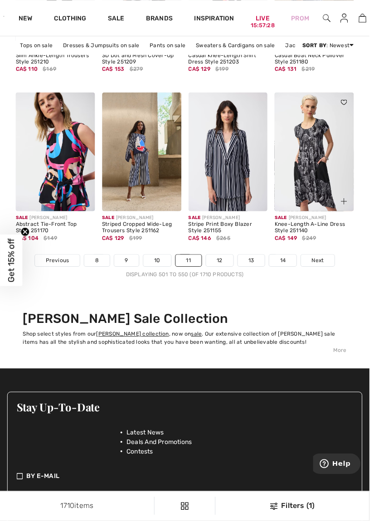
scroll to position [2671, 0]
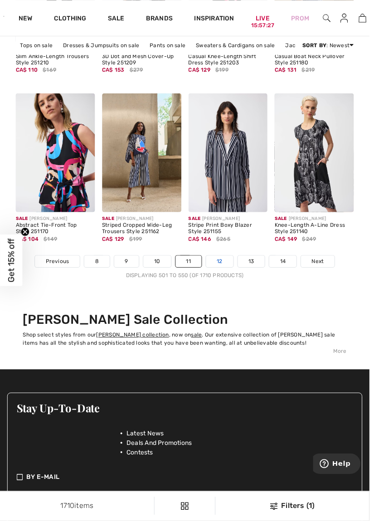
click at [223, 267] on link "12" at bounding box center [223, 265] width 28 height 12
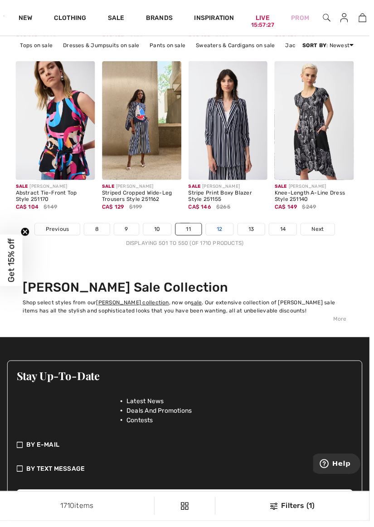
scroll to position [2710, 0]
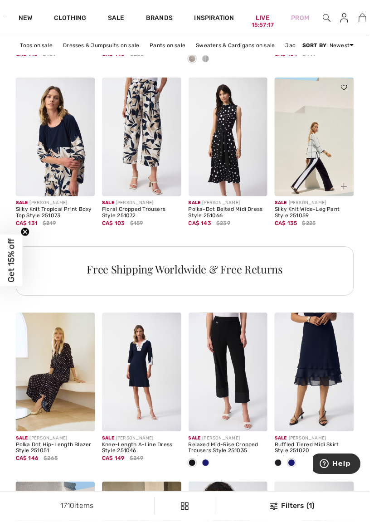
scroll to position [592, 0]
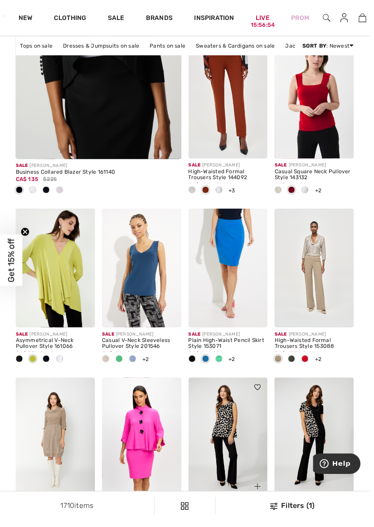
scroll to position [1628, 0]
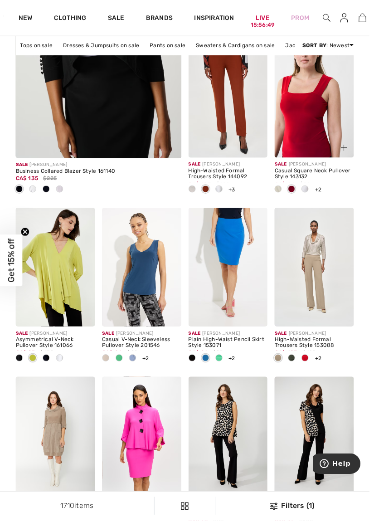
click at [324, 138] on img at bounding box center [318, 99] width 80 height 120
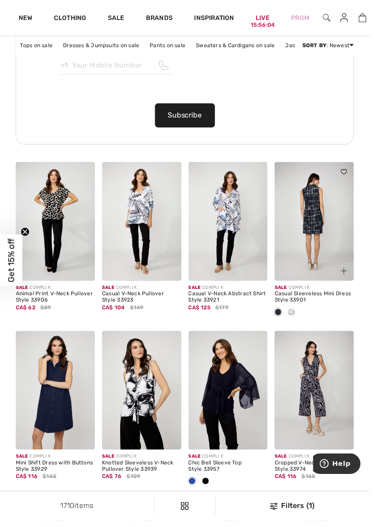
scroll to position [2261, 0]
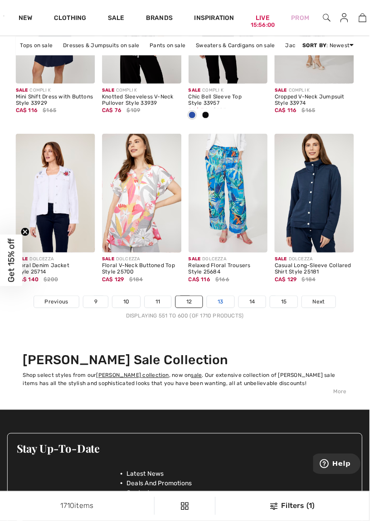
click at [229, 312] on link "13" at bounding box center [224, 306] width 28 height 12
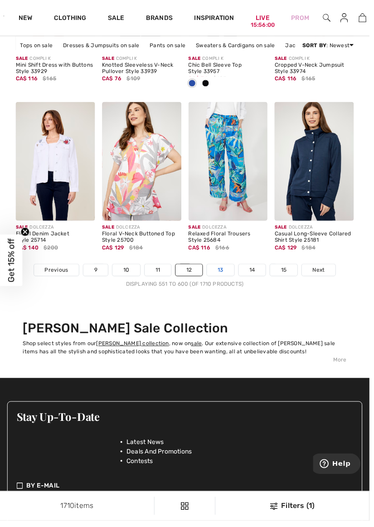
scroll to position [2669, 0]
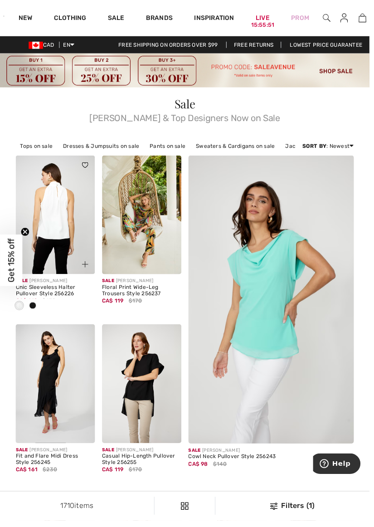
click at [71, 234] on img at bounding box center [56, 217] width 80 height 120
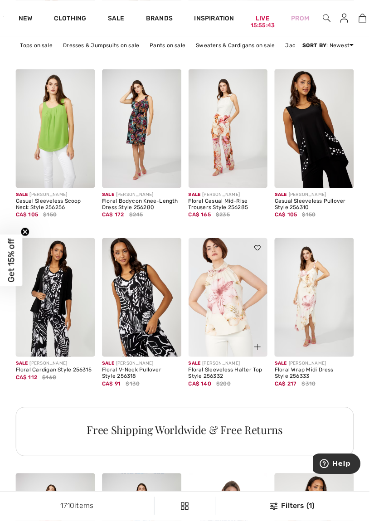
scroll to position [430, 0]
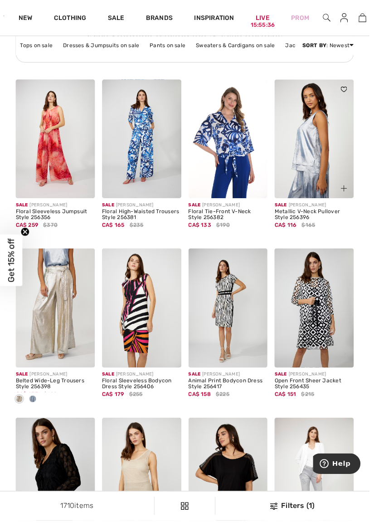
click at [324, 151] on img at bounding box center [318, 141] width 80 height 120
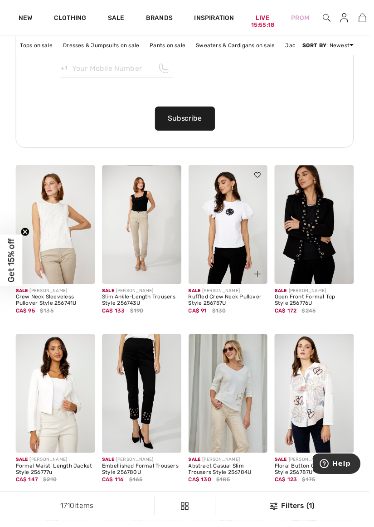
scroll to position [2258, 0]
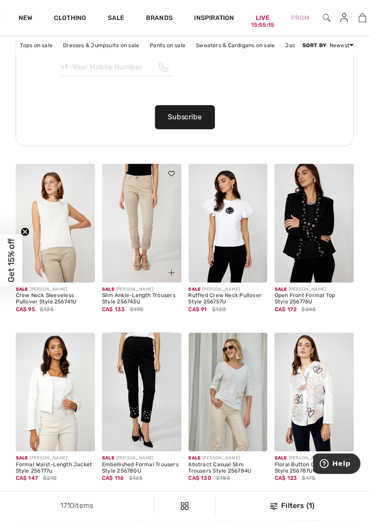
click at [148, 252] on img at bounding box center [143, 226] width 80 height 120
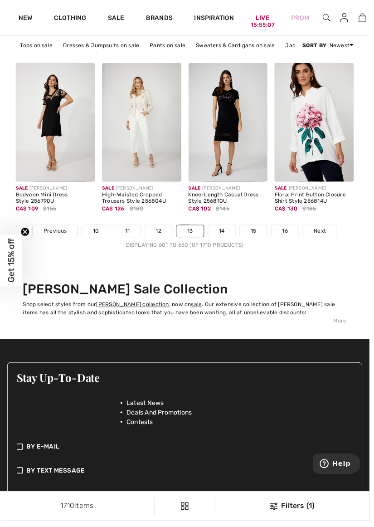
scroll to position [2699, 0]
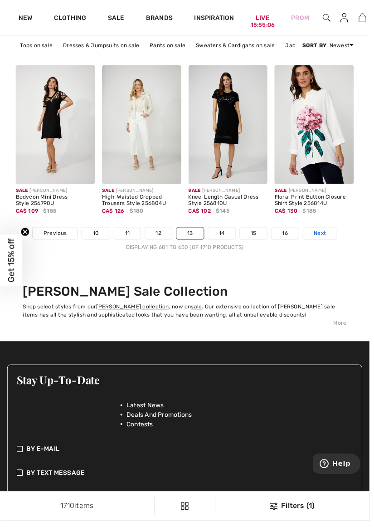
click at [322, 240] on span "Next" at bounding box center [324, 236] width 12 height 8
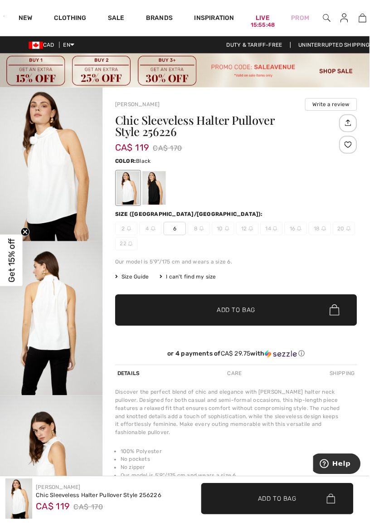
click at [162, 185] on div at bounding box center [156, 190] width 24 height 34
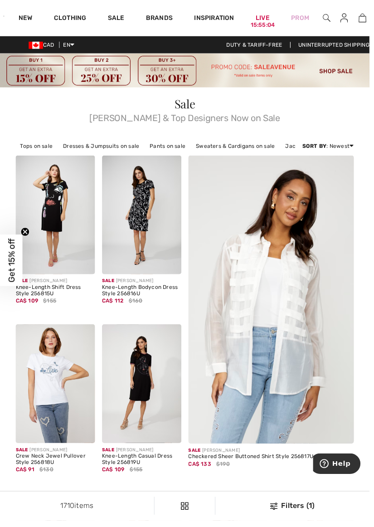
checkbox input "true"
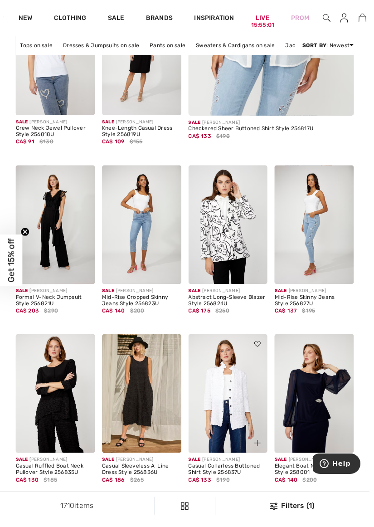
scroll to position [333, 0]
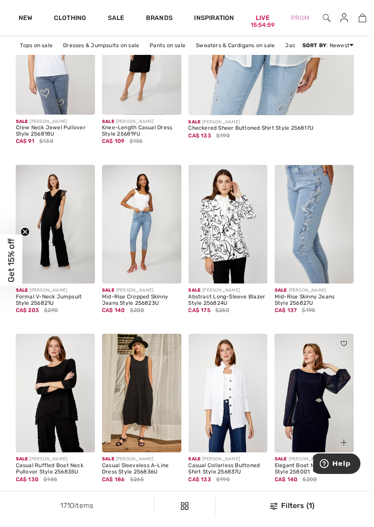
click at [321, 224] on img at bounding box center [318, 227] width 80 height 120
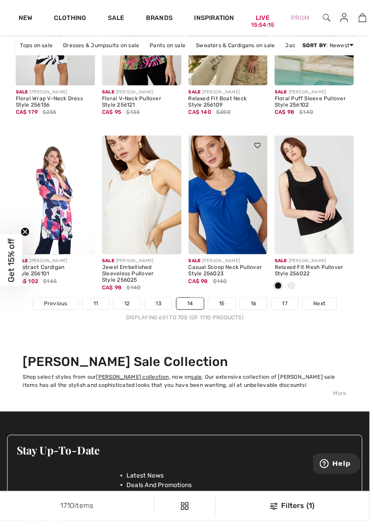
scroll to position [2629, 0]
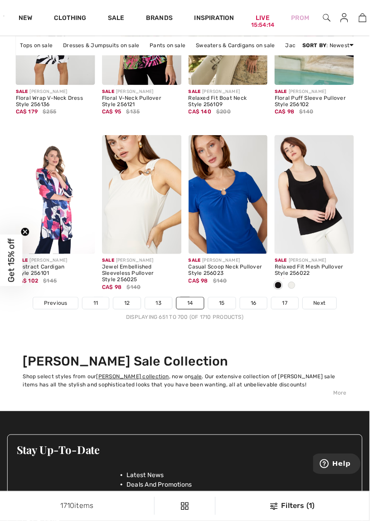
click at [222, 313] on link "15" at bounding box center [225, 307] width 28 height 12
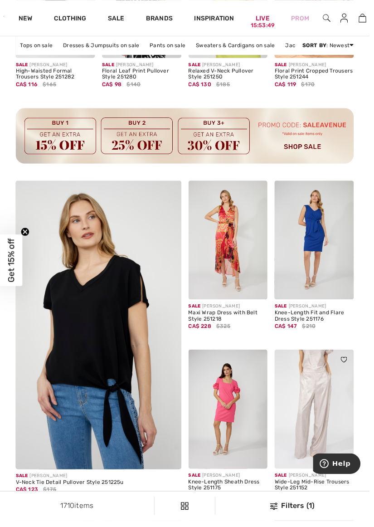
scroll to position [1313, 0]
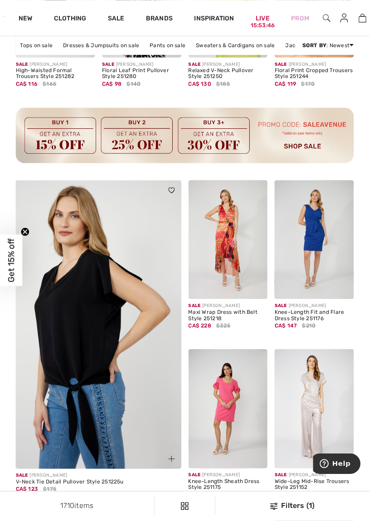
click at [92, 355] on img at bounding box center [99, 333] width 201 height 302
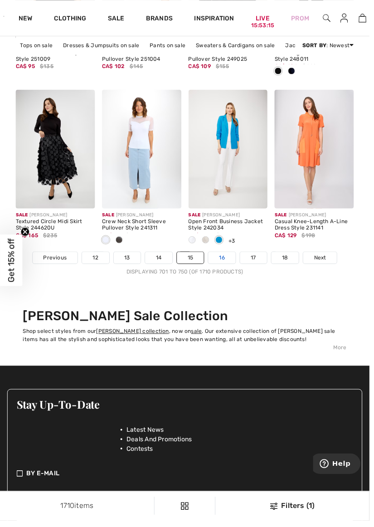
scroll to position [2677, 0]
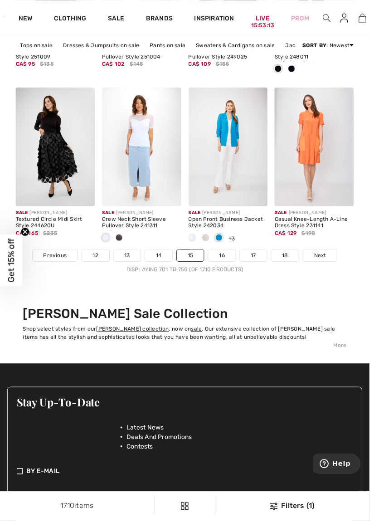
click at [223, 259] on link "16" at bounding box center [225, 259] width 28 height 12
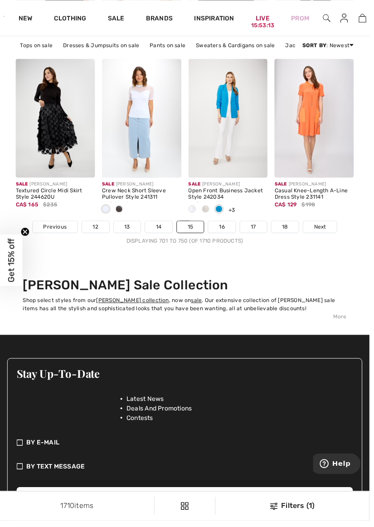
scroll to position [2716, 0]
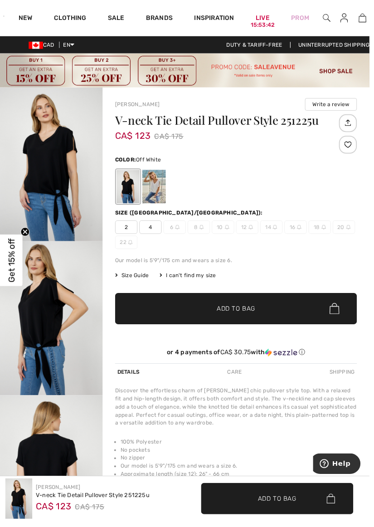
click at [156, 191] on div at bounding box center [156, 189] width 24 height 34
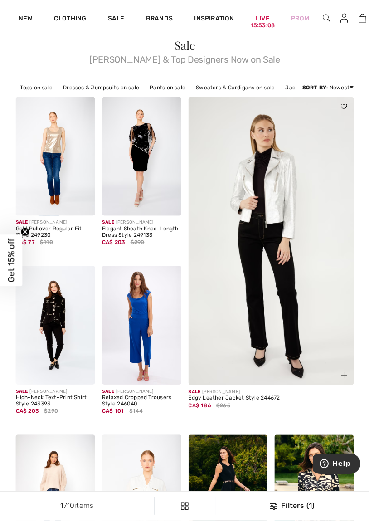
scroll to position [62, 0]
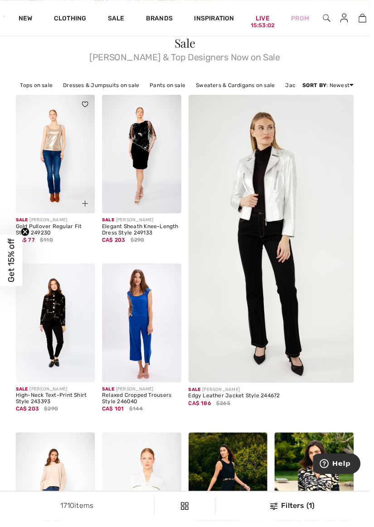
click at [45, 153] on img at bounding box center [56, 156] width 80 height 120
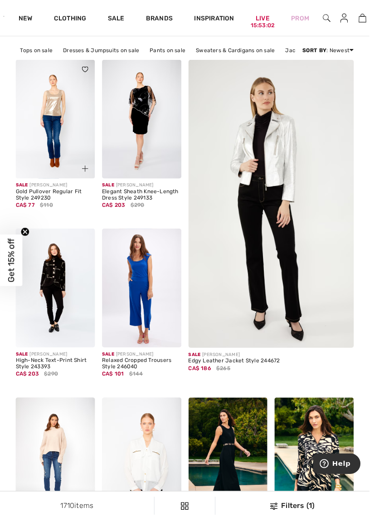
scroll to position [100, 0]
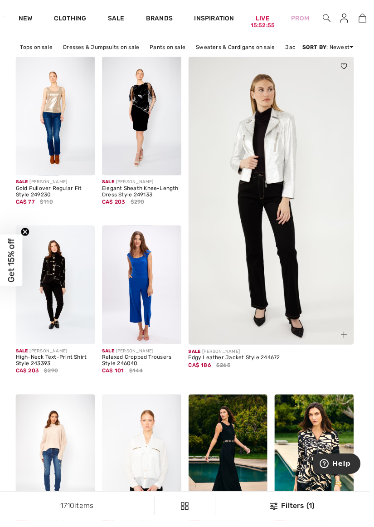
click at [293, 152] on img at bounding box center [274, 208] width 201 height 302
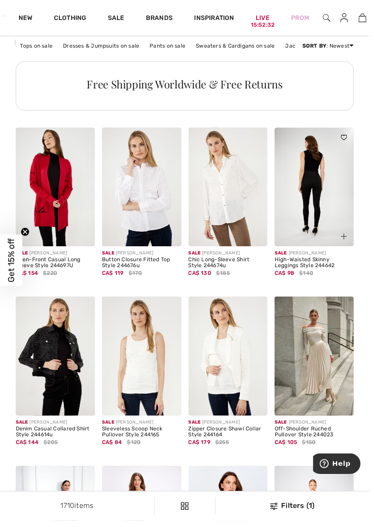
scroll to position [780, 0]
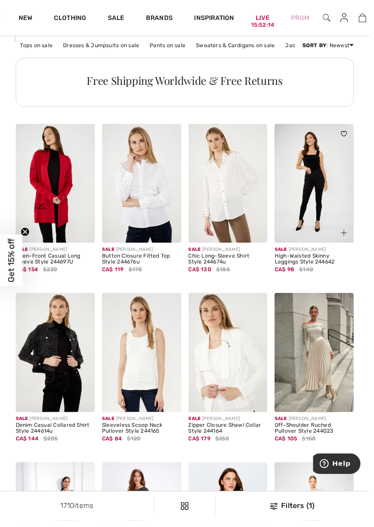
click at [315, 224] on img at bounding box center [318, 186] width 80 height 120
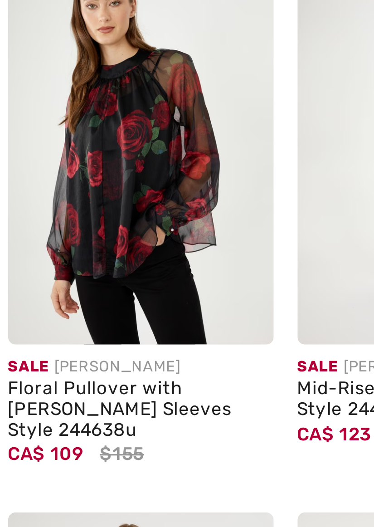
scroll to position [2223, 0]
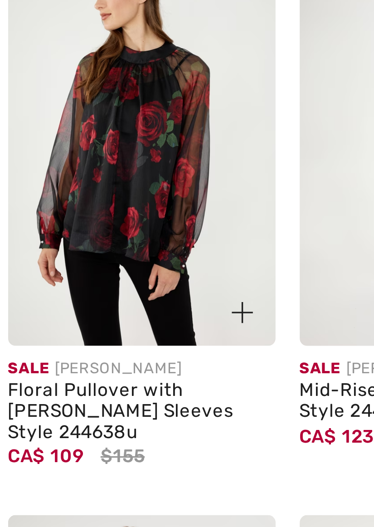
click at [156, 278] on img at bounding box center [143, 260] width 80 height 120
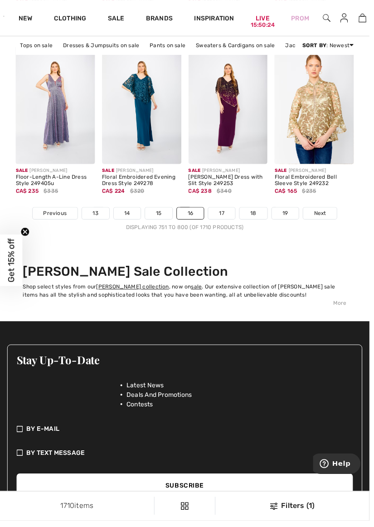
scroll to position [2725, 0]
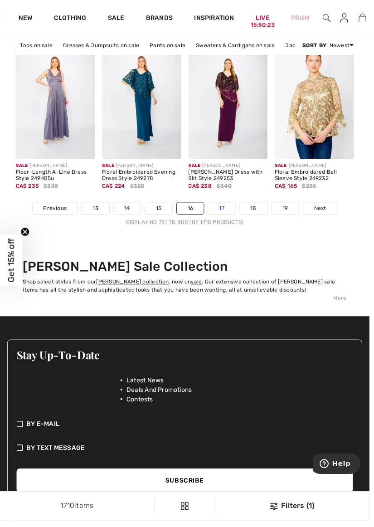
click at [218, 211] on link "17" at bounding box center [224, 211] width 27 height 12
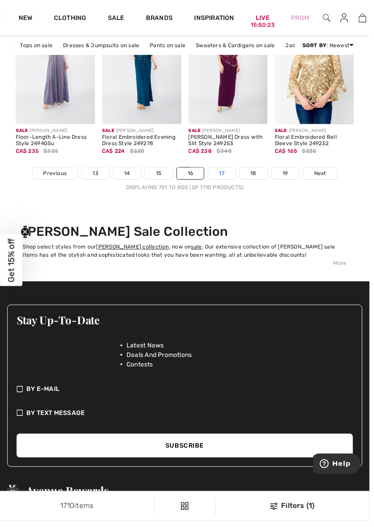
scroll to position [2763, 0]
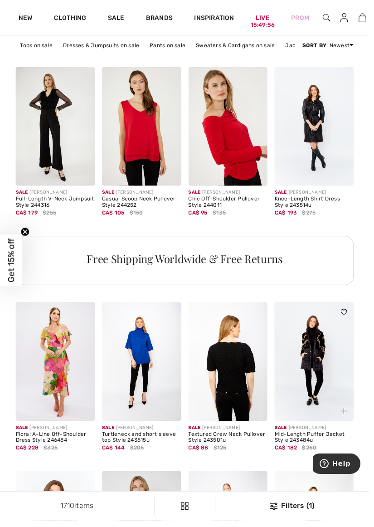
scroll to position [602, 0]
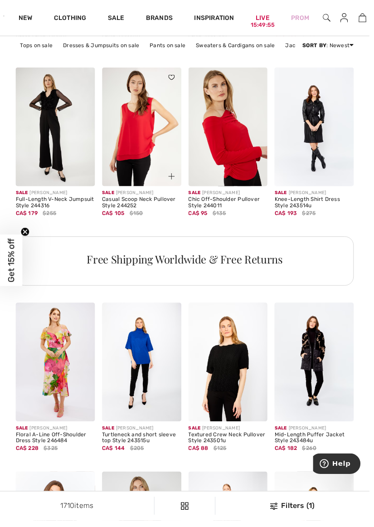
click at [153, 155] on img at bounding box center [143, 129] width 80 height 120
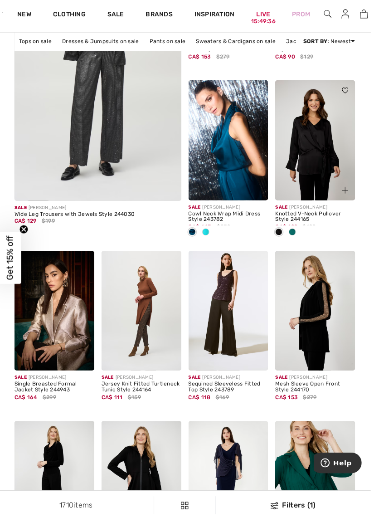
scroll to position [1582, 0]
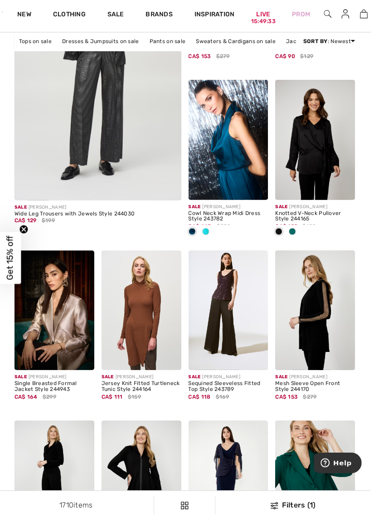
click at [142, 331] on img at bounding box center [143, 316] width 80 height 120
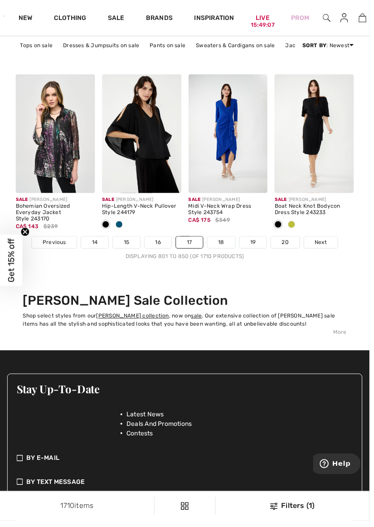
scroll to position [2682, 0]
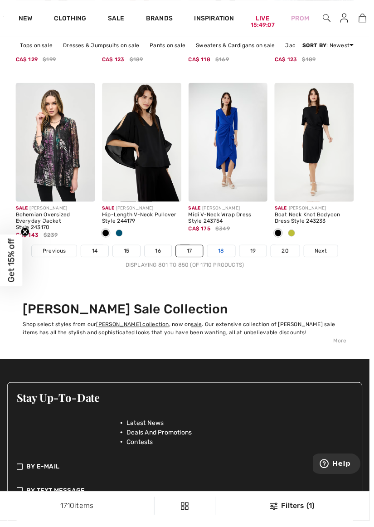
click at [218, 255] on link "18" at bounding box center [224, 254] width 28 height 12
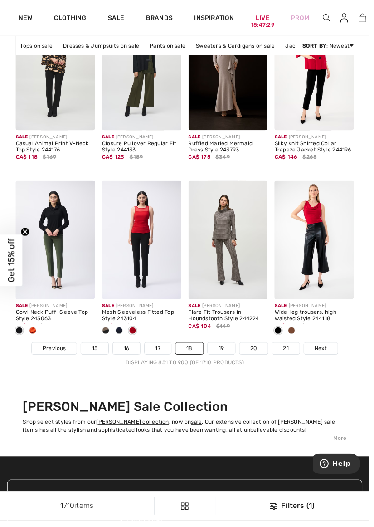
scroll to position [2583, 0]
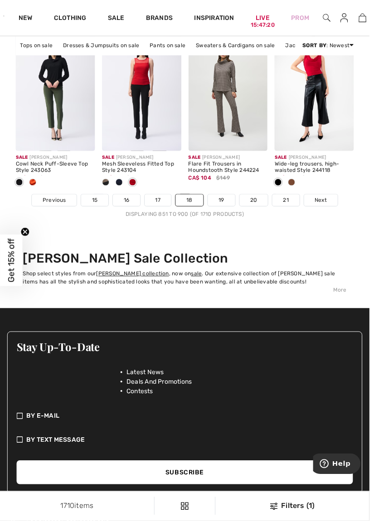
click at [328, 204] on span "Next" at bounding box center [325, 203] width 12 height 8
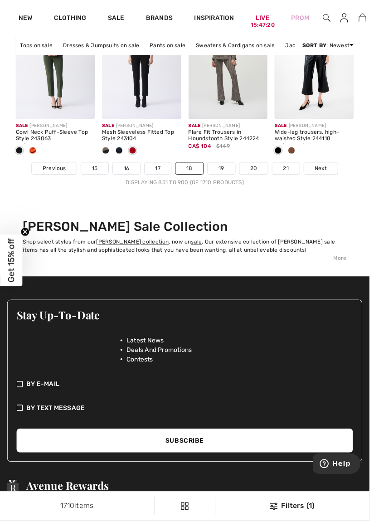
scroll to position [2772, 0]
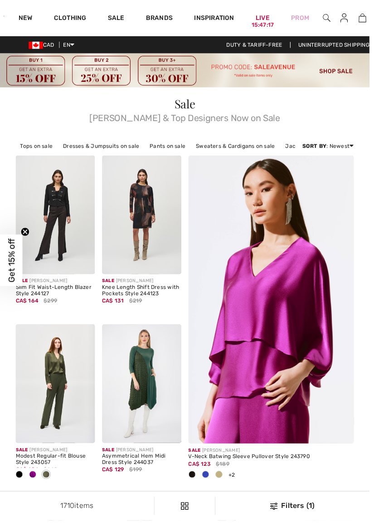
checkbox input "true"
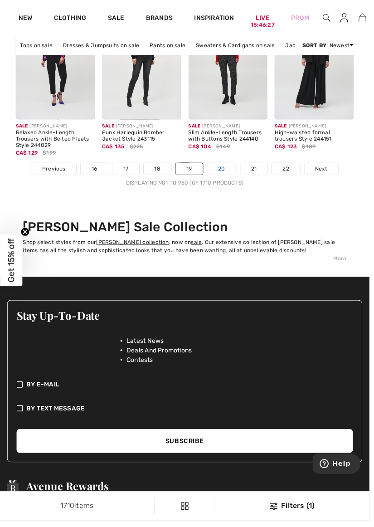
scroll to position [2764, 0]
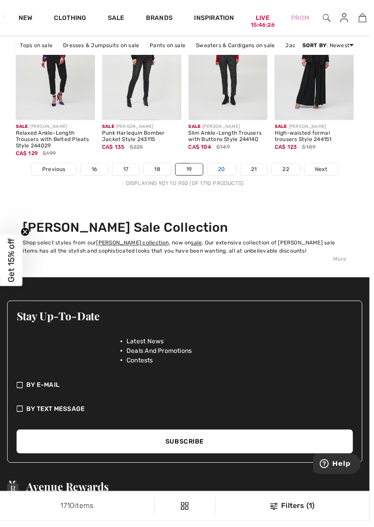
click at [230, 173] on link "20" at bounding box center [224, 172] width 29 height 12
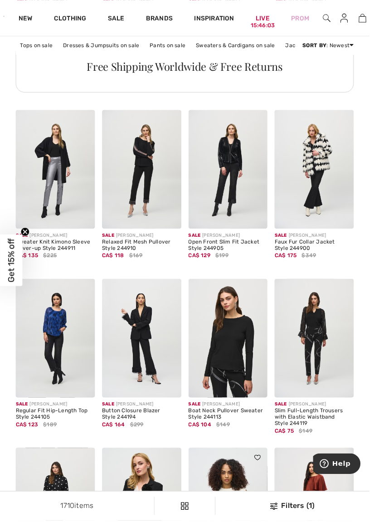
scroll to position [841, 0]
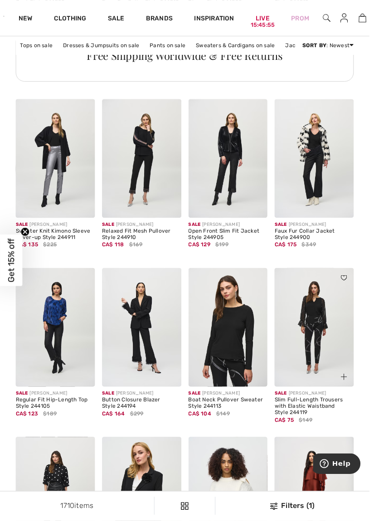
click at [328, 132] on img at bounding box center [318, 160] width 80 height 120
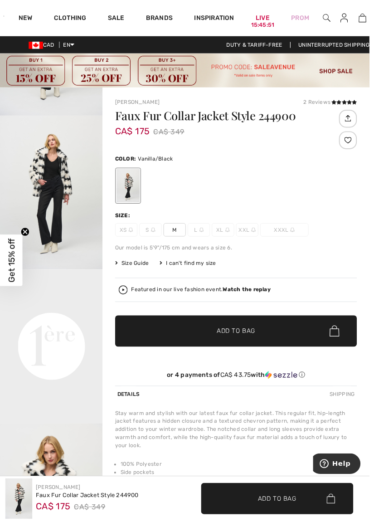
scroll to position [127, 0]
click at [70, 325] on video "Your browser does not support the video tag." at bounding box center [52, 299] width 104 height 52
click at [38, 325] on video "Your browser does not support the video tag." at bounding box center [52, 299] width 104 height 52
click at [44, 174] on img "2 / 10" at bounding box center [52, 195] width 104 height 156
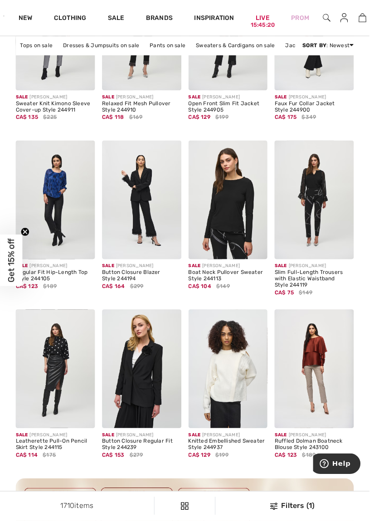
scroll to position [970, 0]
click at [341, 232] on div at bounding box center [343, 247] width 30 height 30
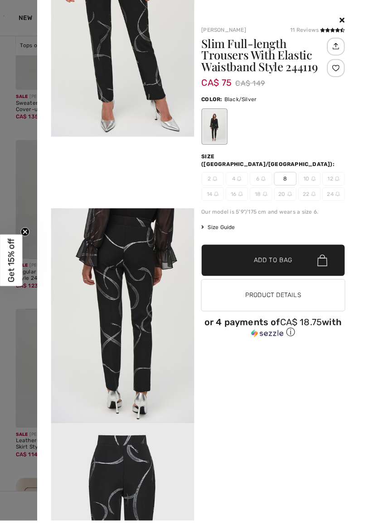
scroll to position [297, 0]
click at [8, 39] on div at bounding box center [187, 263] width 374 height 527
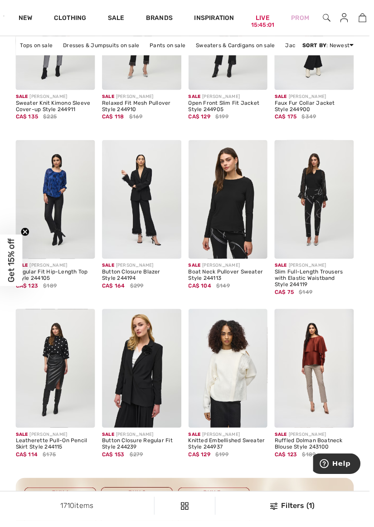
scroll to position [1009, 0]
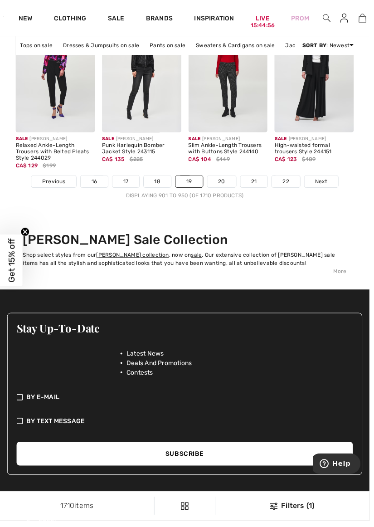
scroll to position [2751, 0]
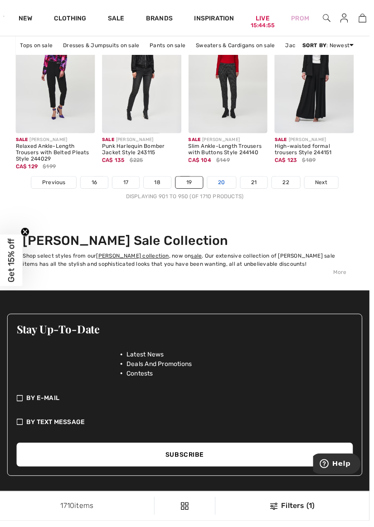
click at [222, 186] on link "20" at bounding box center [224, 185] width 29 height 12
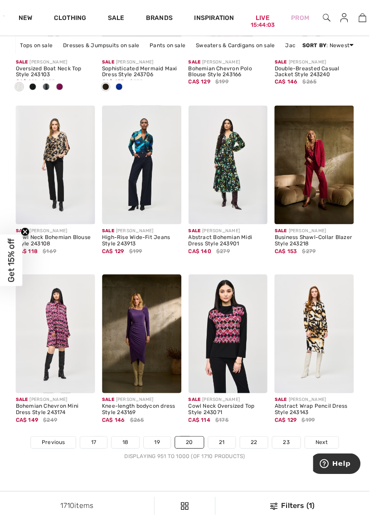
scroll to position [2522, 0]
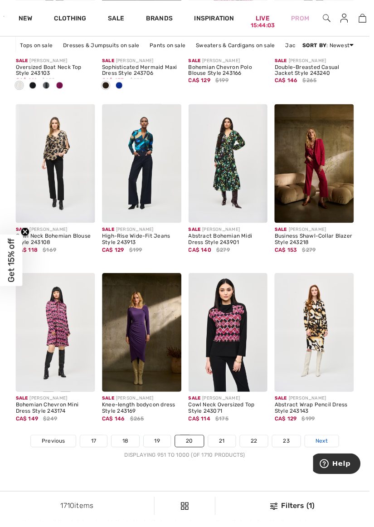
click at [324, 443] on span "Next" at bounding box center [326, 447] width 12 height 8
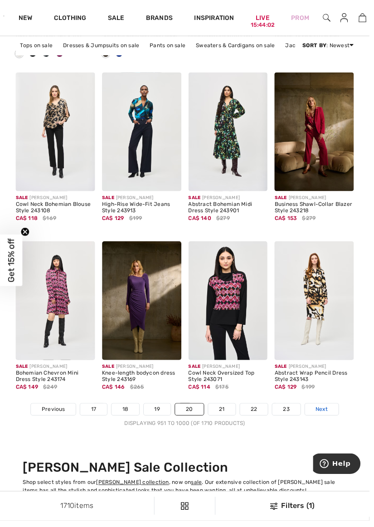
scroll to position [2560, 0]
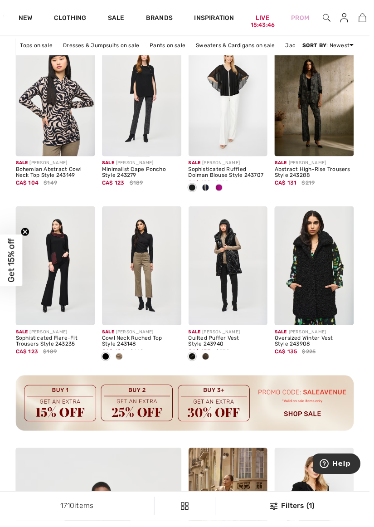
scroll to position [1043, 0]
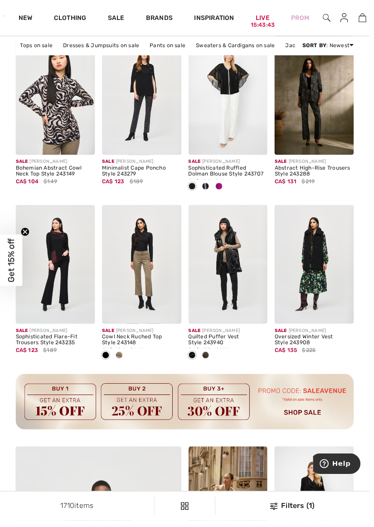
click at [319, 270] on img at bounding box center [318, 268] width 80 height 120
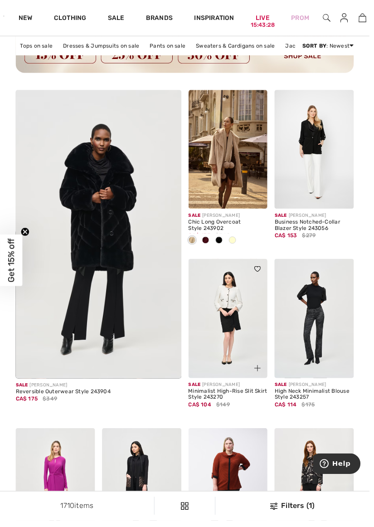
scroll to position [1400, 0]
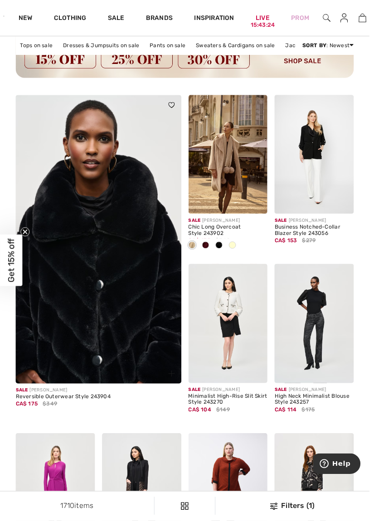
click at [128, 324] on img at bounding box center [99, 247] width 201 height 302
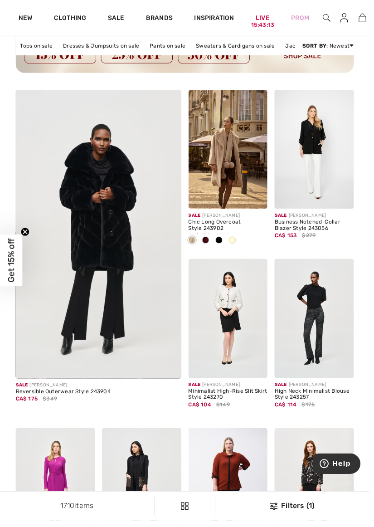
click at [206, 245] on span at bounding box center [208, 243] width 7 height 7
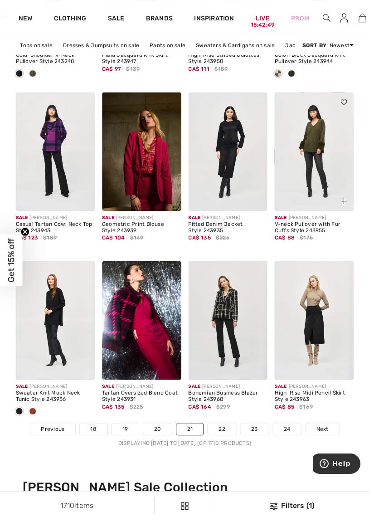
scroll to position [2502, 0]
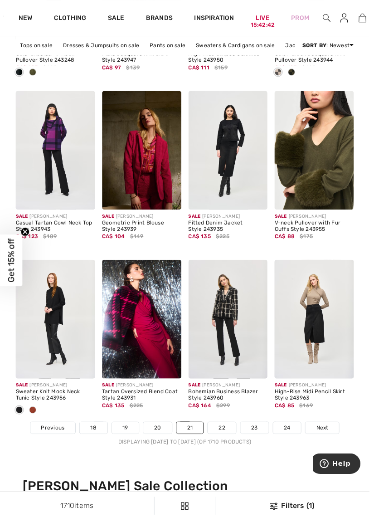
click at [318, 157] on img at bounding box center [318, 152] width 80 height 120
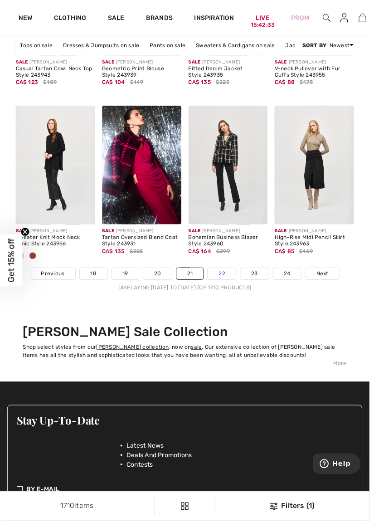
scroll to position [2663, 0]
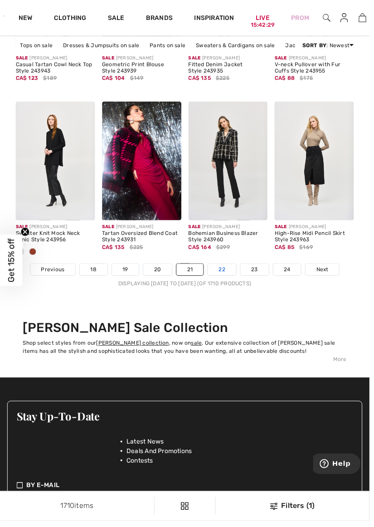
click at [227, 276] on link "22" at bounding box center [225, 273] width 29 height 12
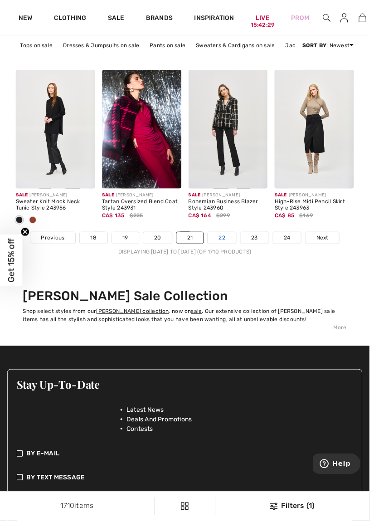
scroll to position [2701, 0]
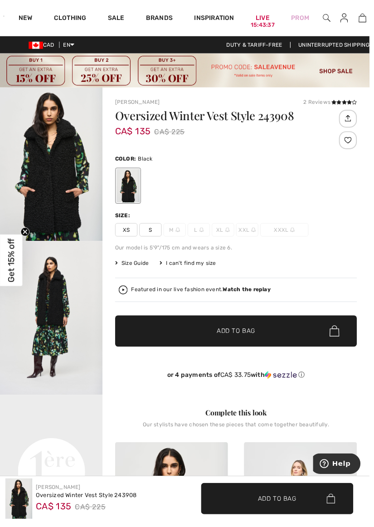
click at [55, 452] on video "Your browser does not support the video tag." at bounding box center [52, 426] width 104 height 52
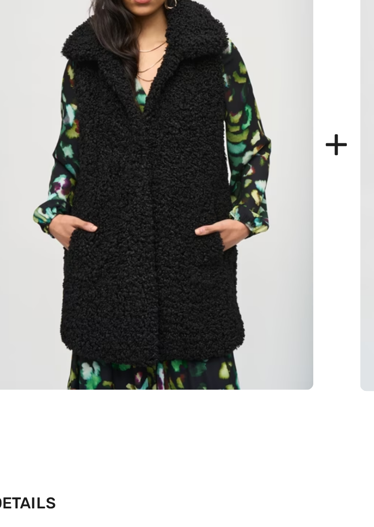
scroll to position [196, 0]
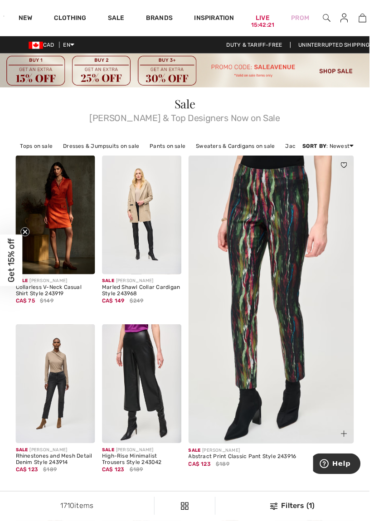
click at [248, 284] on img at bounding box center [274, 308] width 201 height 302
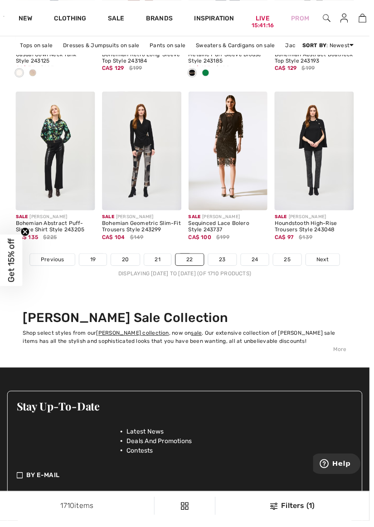
scroll to position [2673, 0]
click at [328, 264] on span "Next" at bounding box center [327, 263] width 12 height 8
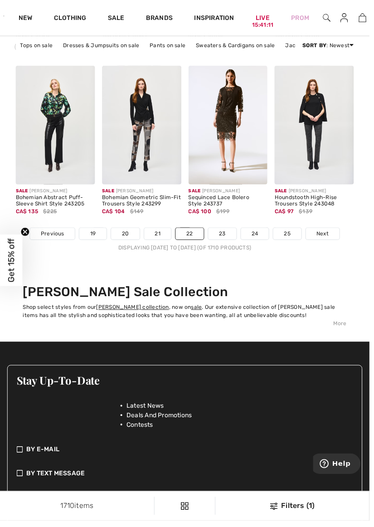
scroll to position [2712, 0]
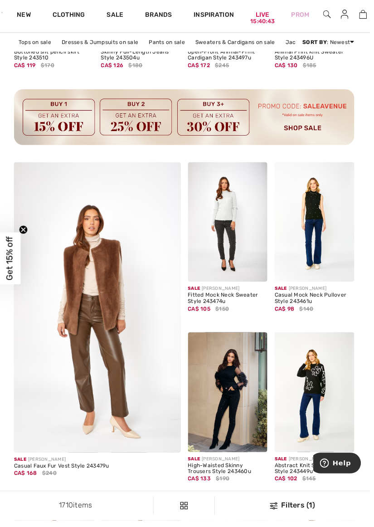
scroll to position [1329, 0]
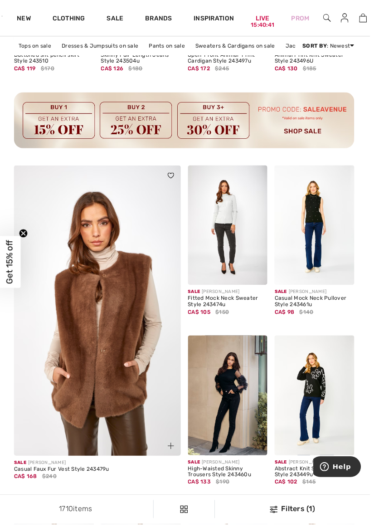
click at [113, 276] on img at bounding box center [99, 317] width 201 height 302
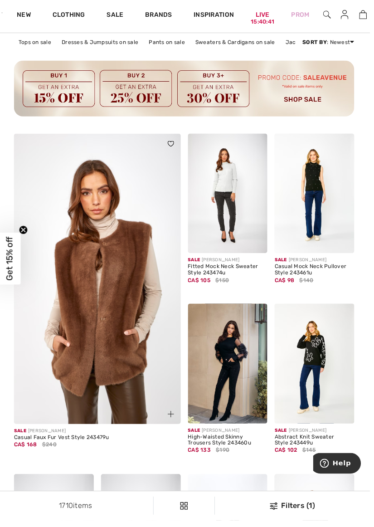
scroll to position [1364, 0]
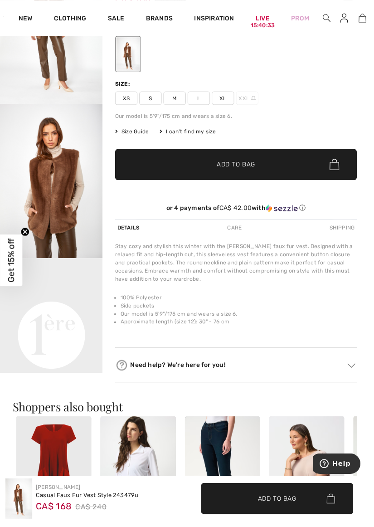
scroll to position [138, 0]
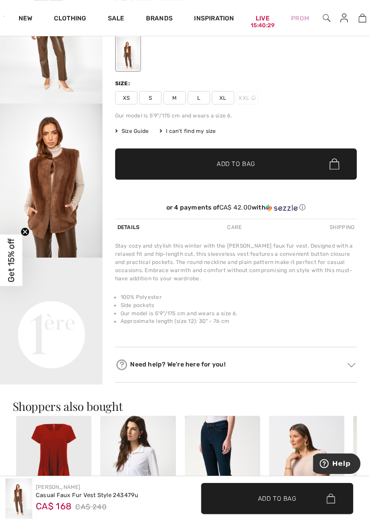
click at [201, 97] on span "L" at bounding box center [201, 99] width 23 height 14
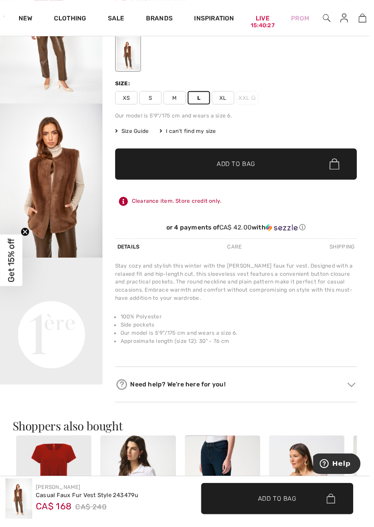
click at [271, 166] on span "✔ Added to Bag Add to Bag" at bounding box center [239, 166] width 245 height 32
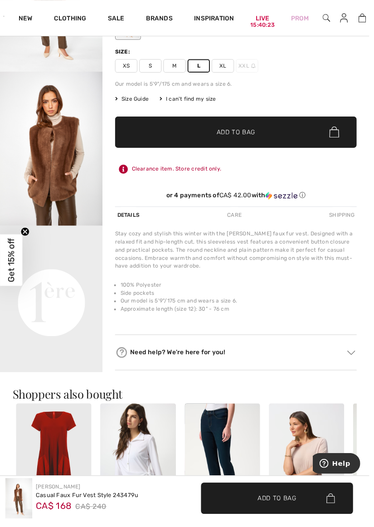
scroll to position [177, 0]
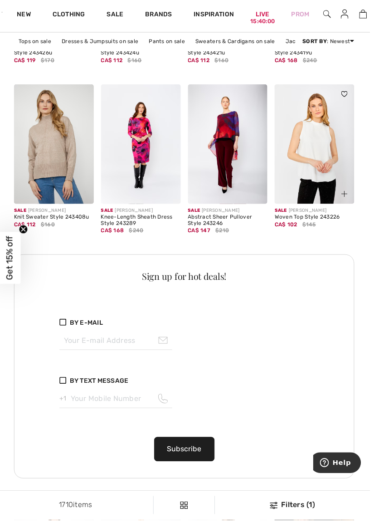
scroll to position [1921, 0]
click at [320, 137] on img at bounding box center [318, 148] width 80 height 120
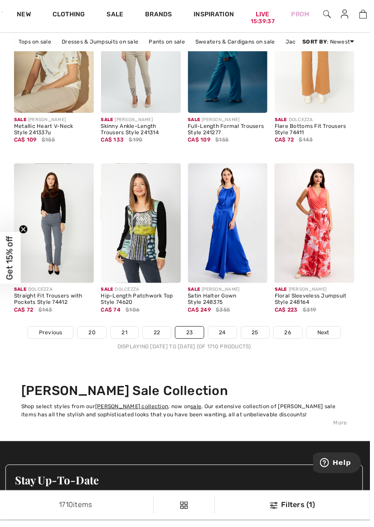
scroll to position [2598, 0]
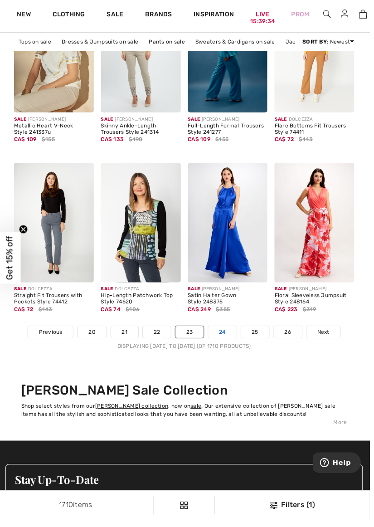
click at [228, 340] on link "24" at bounding box center [225, 338] width 29 height 12
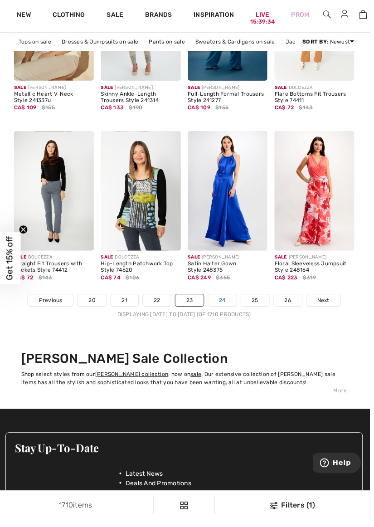
scroll to position [2637, 0]
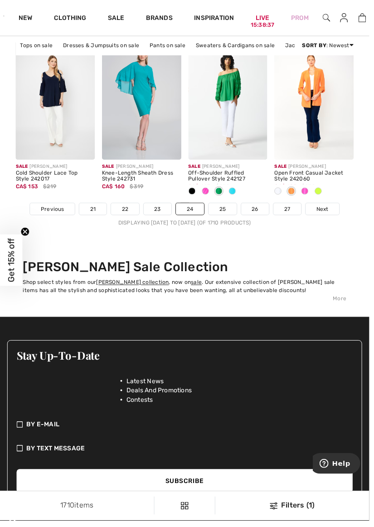
scroll to position [2729, 0]
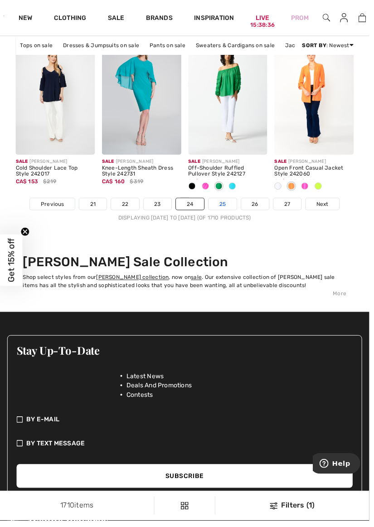
click at [229, 212] on link "25" at bounding box center [225, 207] width 29 height 12
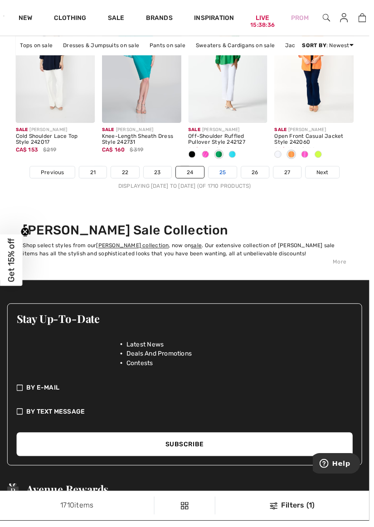
scroll to position [2768, 0]
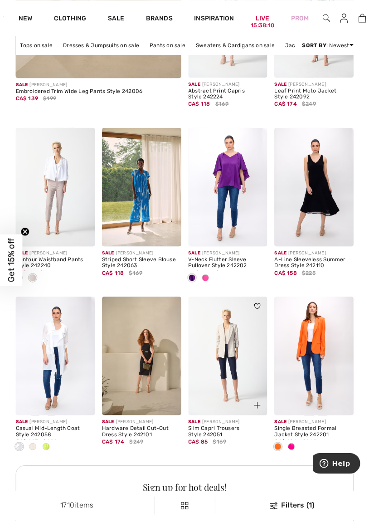
scroll to position [1709, 0]
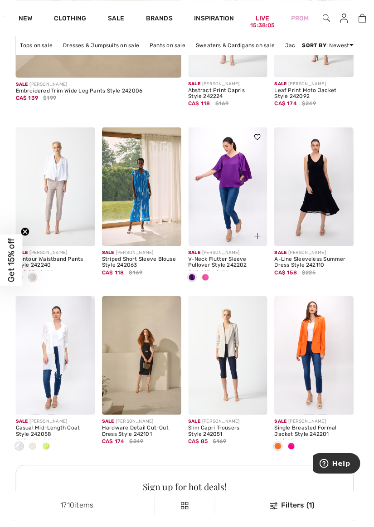
click at [237, 176] on img at bounding box center [231, 189] width 80 height 120
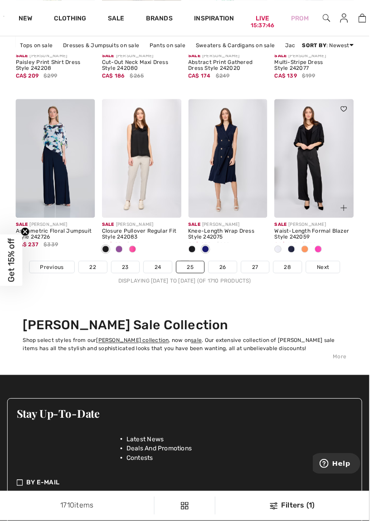
scroll to position [2665, 0]
click at [327, 272] on span "Next" at bounding box center [327, 270] width 12 height 8
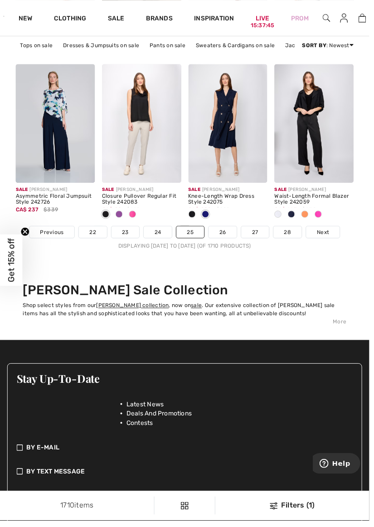
scroll to position [2704, 0]
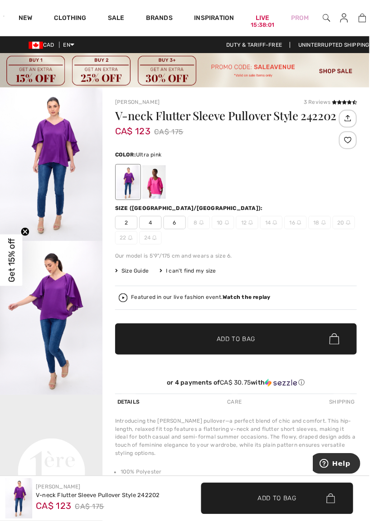
click at [158, 191] on div at bounding box center [156, 184] width 24 height 34
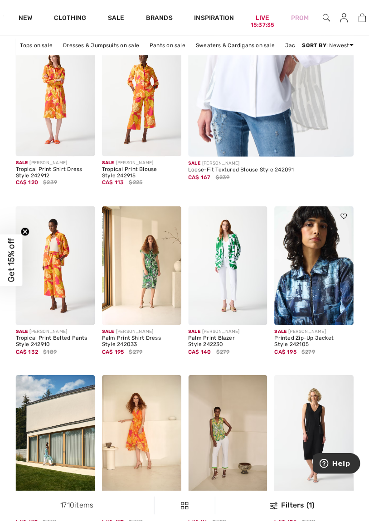
scroll to position [291, 0]
click at [341, 291] on img at bounding box center [318, 269] width 80 height 120
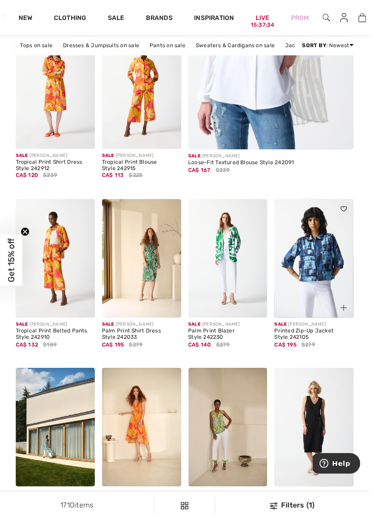
scroll to position [330, 0]
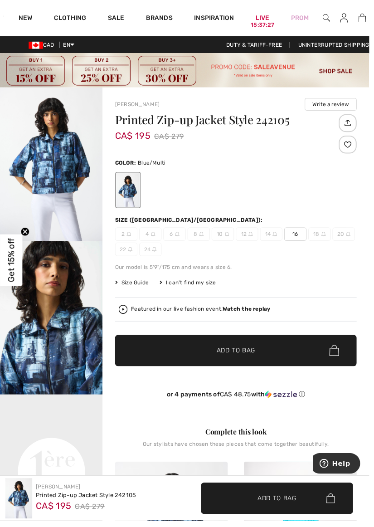
click at [59, 178] on img "1 / 5" at bounding box center [52, 166] width 104 height 156
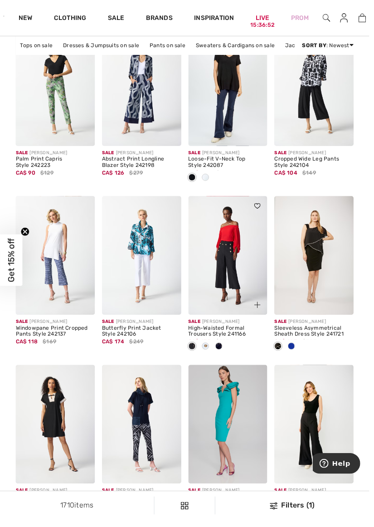
scroll to position [2396, 0]
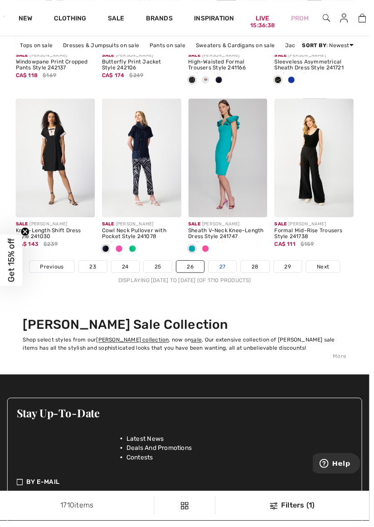
click at [220, 274] on link "27" at bounding box center [225, 270] width 28 height 12
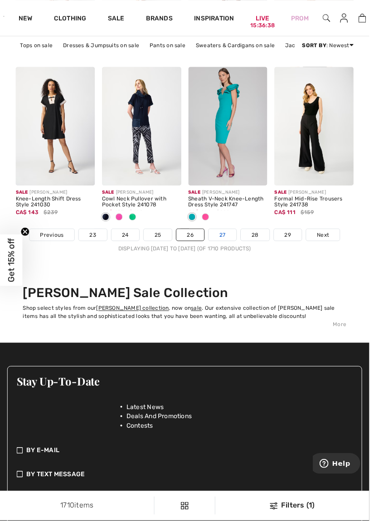
scroll to position [2704, 0]
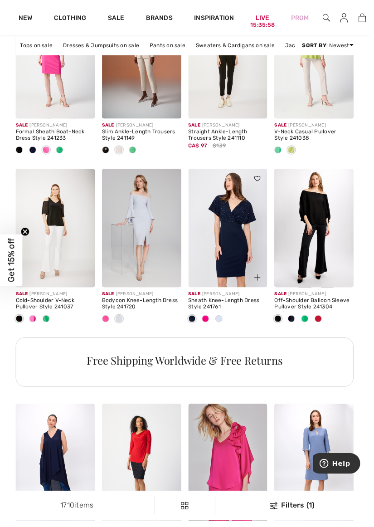
scroll to position [500, 0]
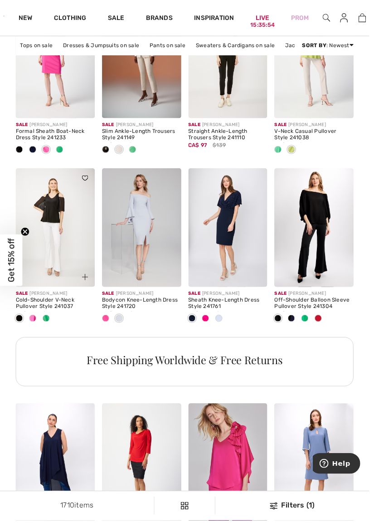
click at [51, 220] on img at bounding box center [56, 231] width 80 height 120
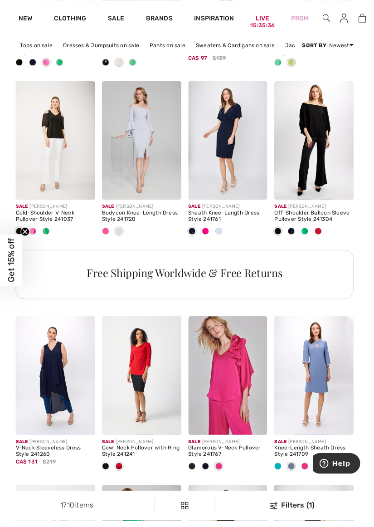
scroll to position [589, 0]
click at [322, 233] on span at bounding box center [322, 233] width 7 height 7
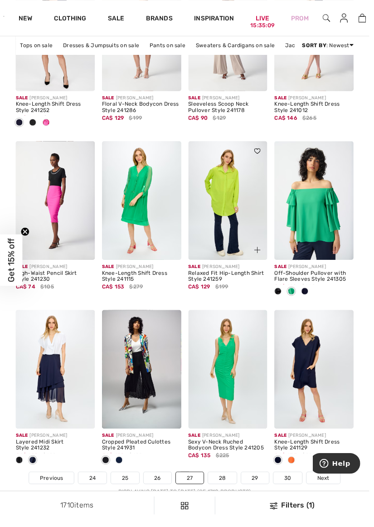
scroll to position [2452, 0]
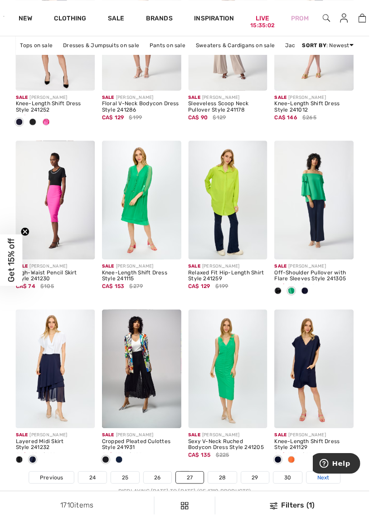
click at [328, 482] on span "Next" at bounding box center [328, 484] width 12 height 8
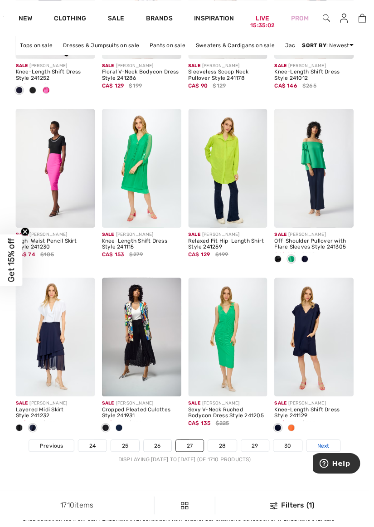
scroll to position [2491, 0]
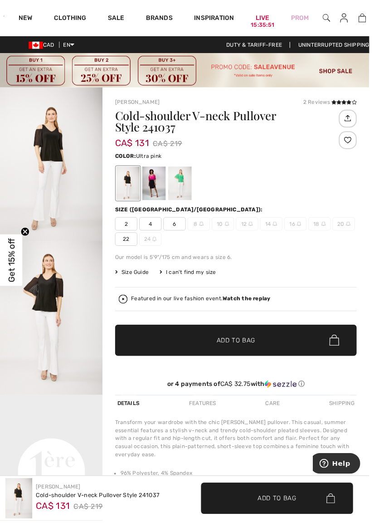
click at [154, 183] on div at bounding box center [156, 186] width 24 height 34
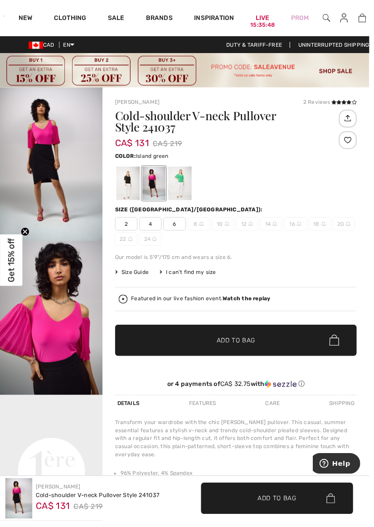
click at [180, 183] on div at bounding box center [183, 186] width 24 height 34
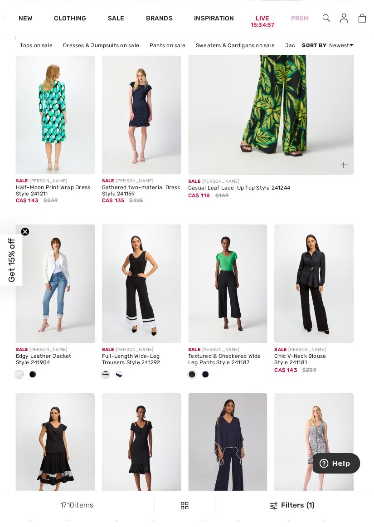
scroll to position [273, 0]
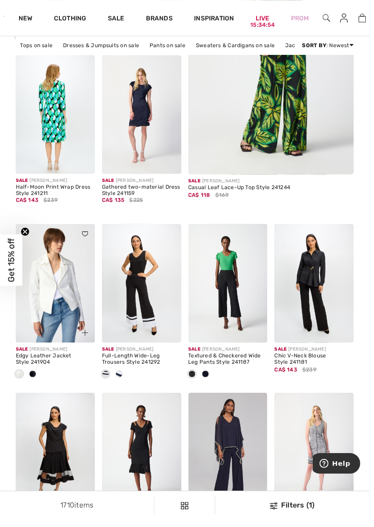
click at [63, 314] on img at bounding box center [56, 287] width 80 height 120
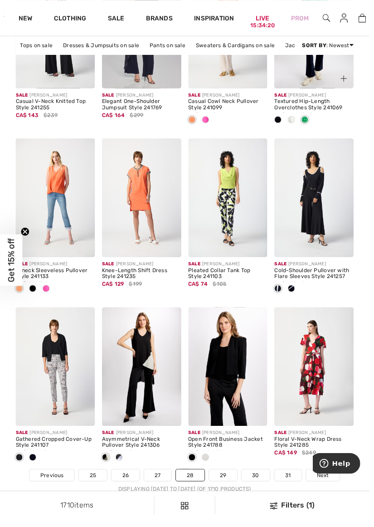
scroll to position [2455, 0]
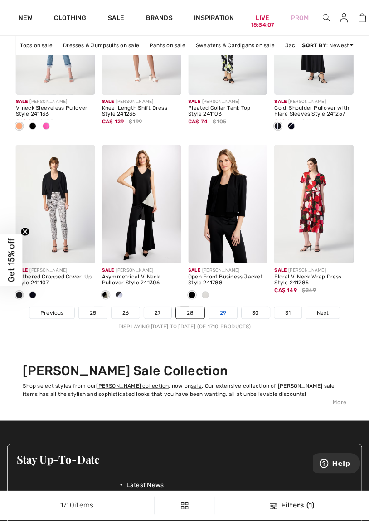
click at [222, 320] on link "29" at bounding box center [226, 317] width 29 height 12
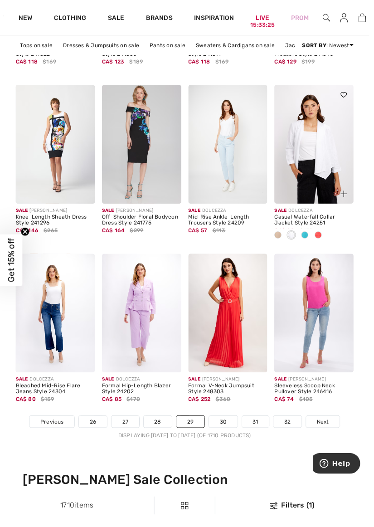
scroll to position [2509, 0]
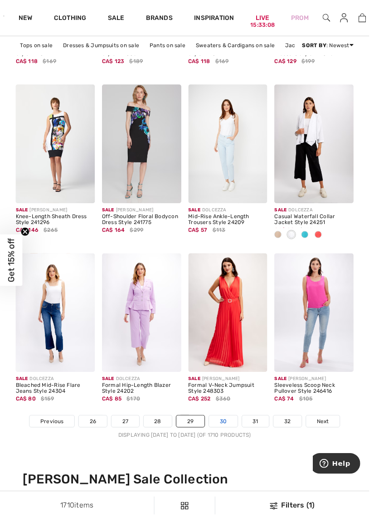
click at [227, 426] on link "30" at bounding box center [226, 427] width 29 height 12
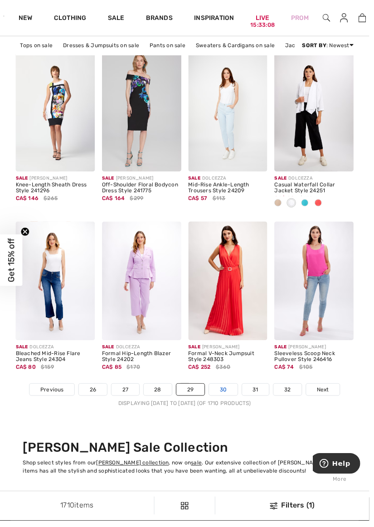
scroll to position [2547, 0]
